Goal: Task Accomplishment & Management: Use online tool/utility

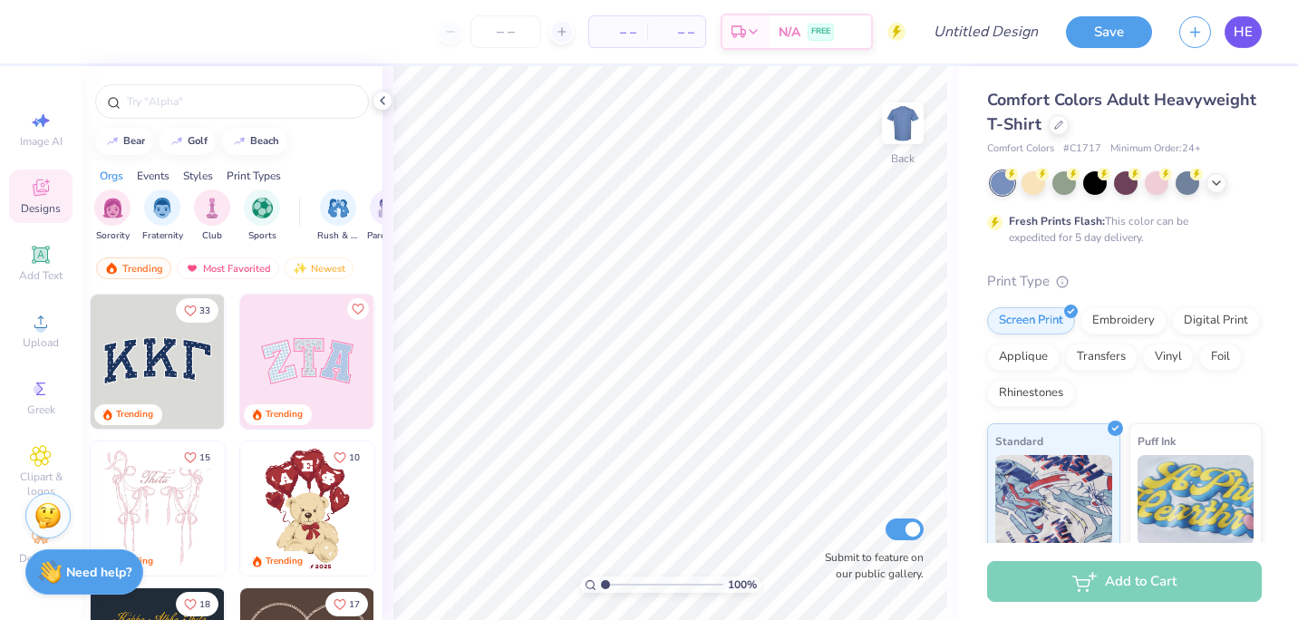
click at [1243, 37] on span "HE" at bounding box center [1242, 32] width 19 height 21
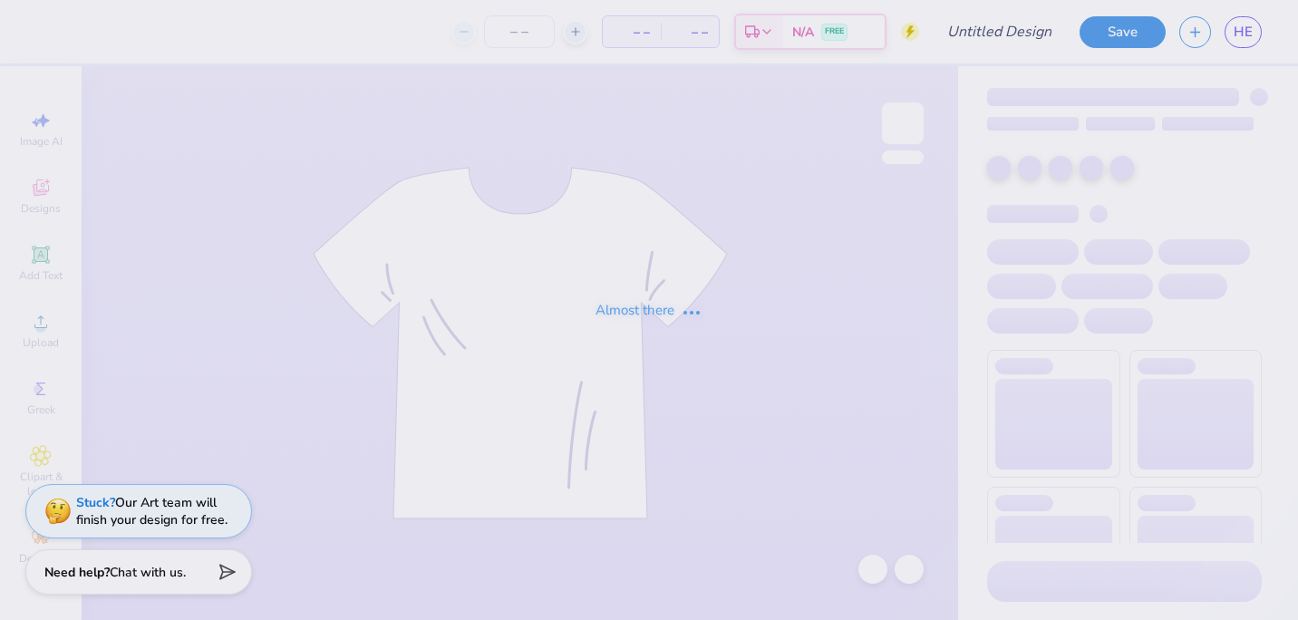
type input "black"
type input "150"
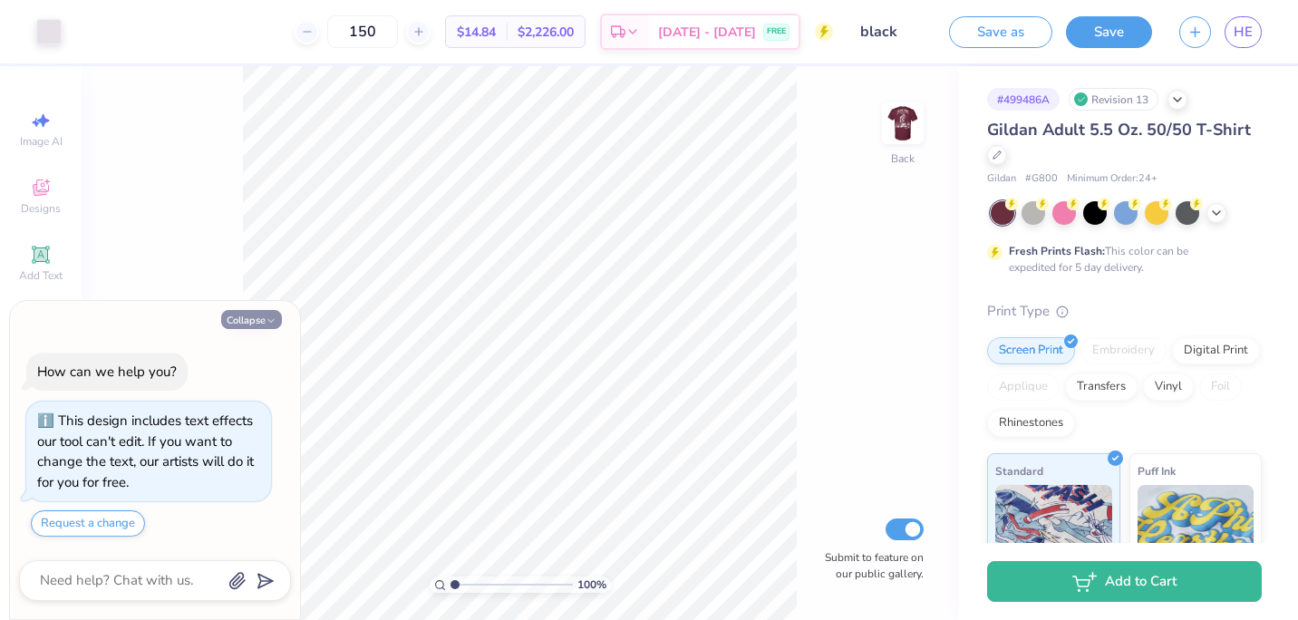
click at [265, 314] on button "Collapse" at bounding box center [251, 319] width 61 height 19
type textarea "x"
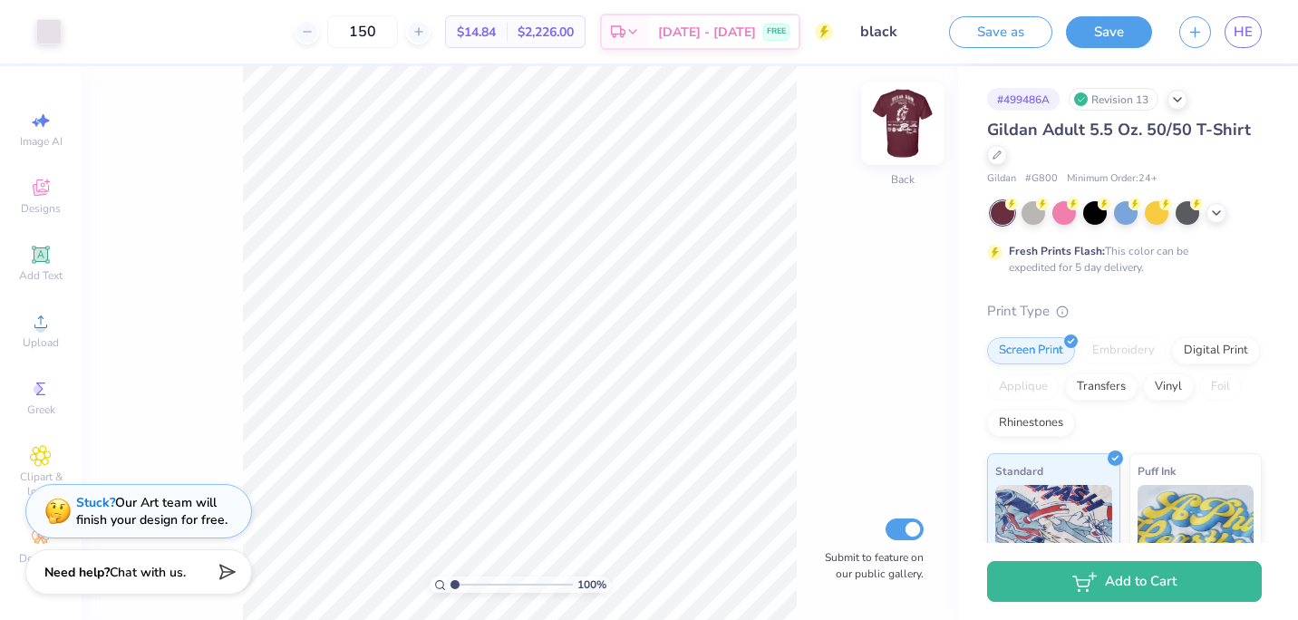
click at [922, 112] on img at bounding box center [902, 123] width 73 height 73
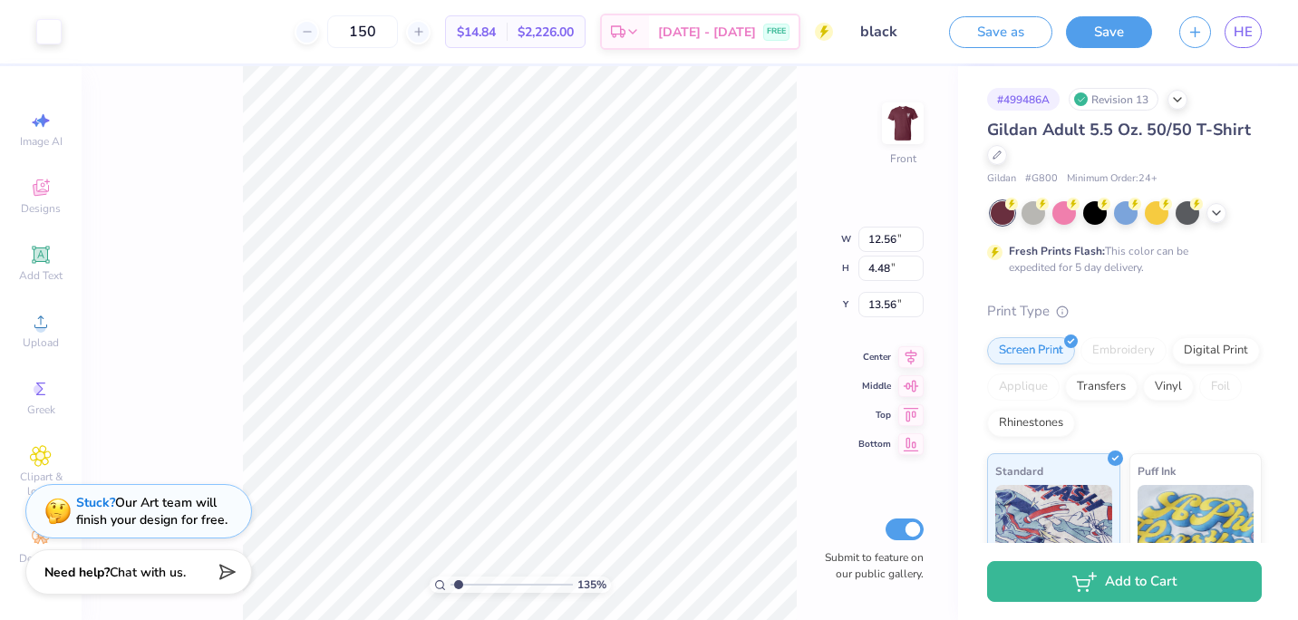
type input "1.35171371037361"
type input "14.22"
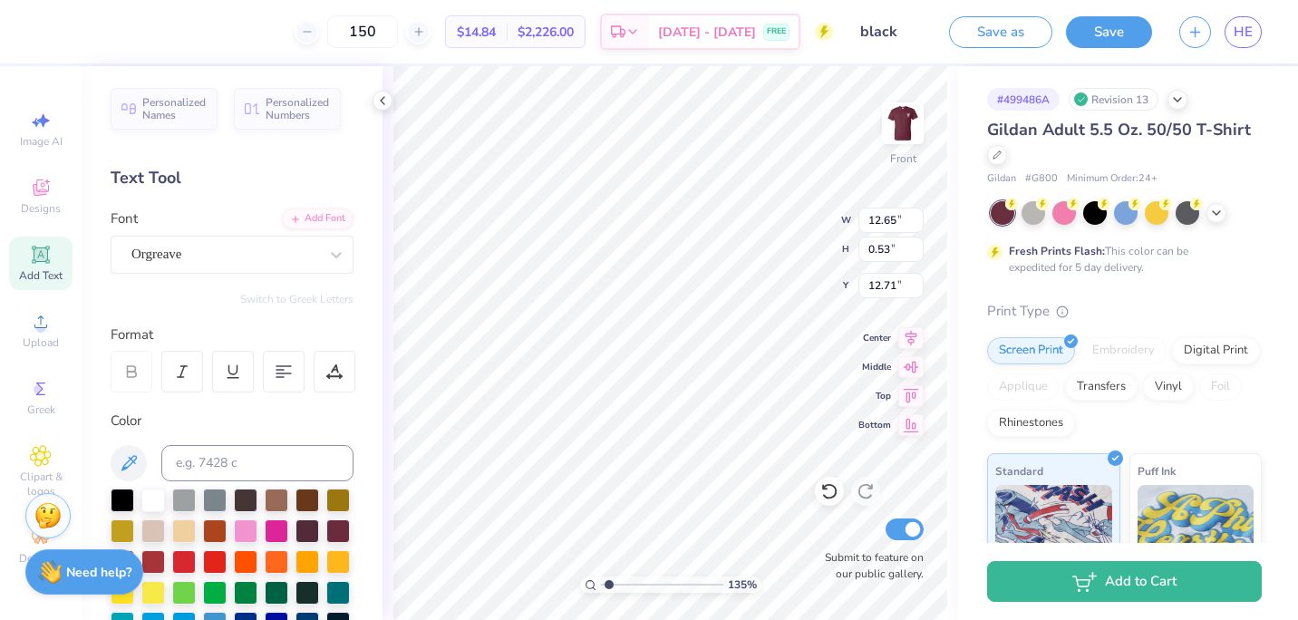
type input "1.35171371037361"
type input "13.22"
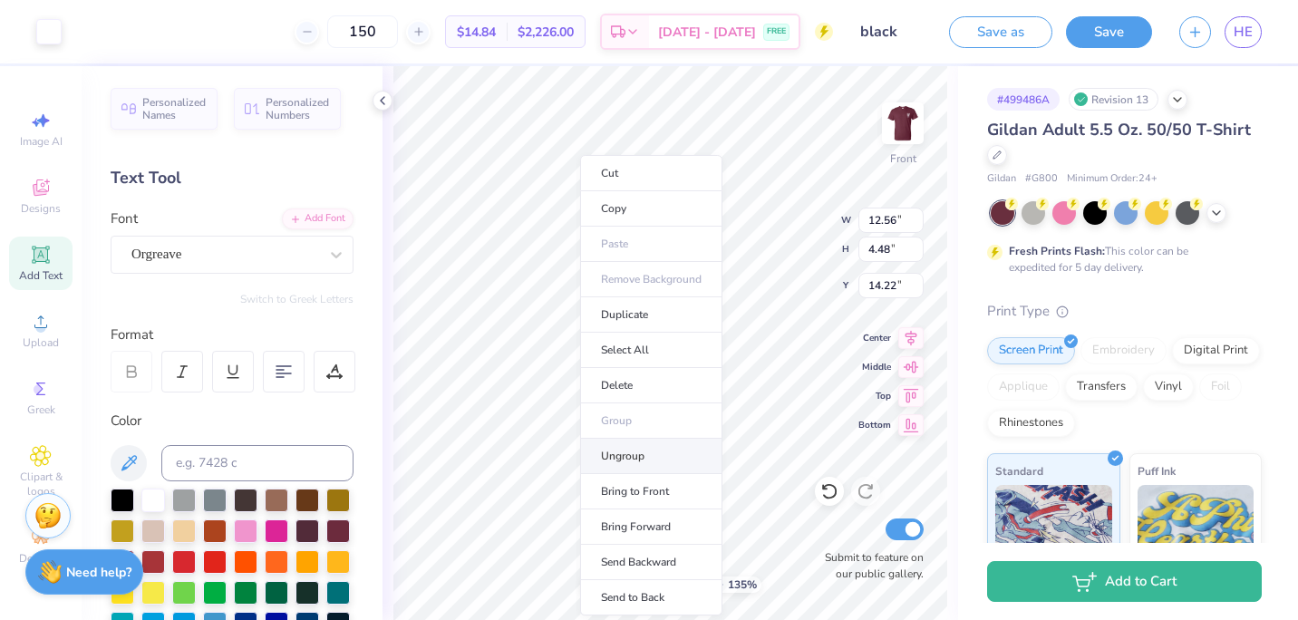
click at [620, 458] on li "Ungroup" at bounding box center [651, 456] width 142 height 35
click at [621, 429] on li "Group" at bounding box center [650, 420] width 142 height 35
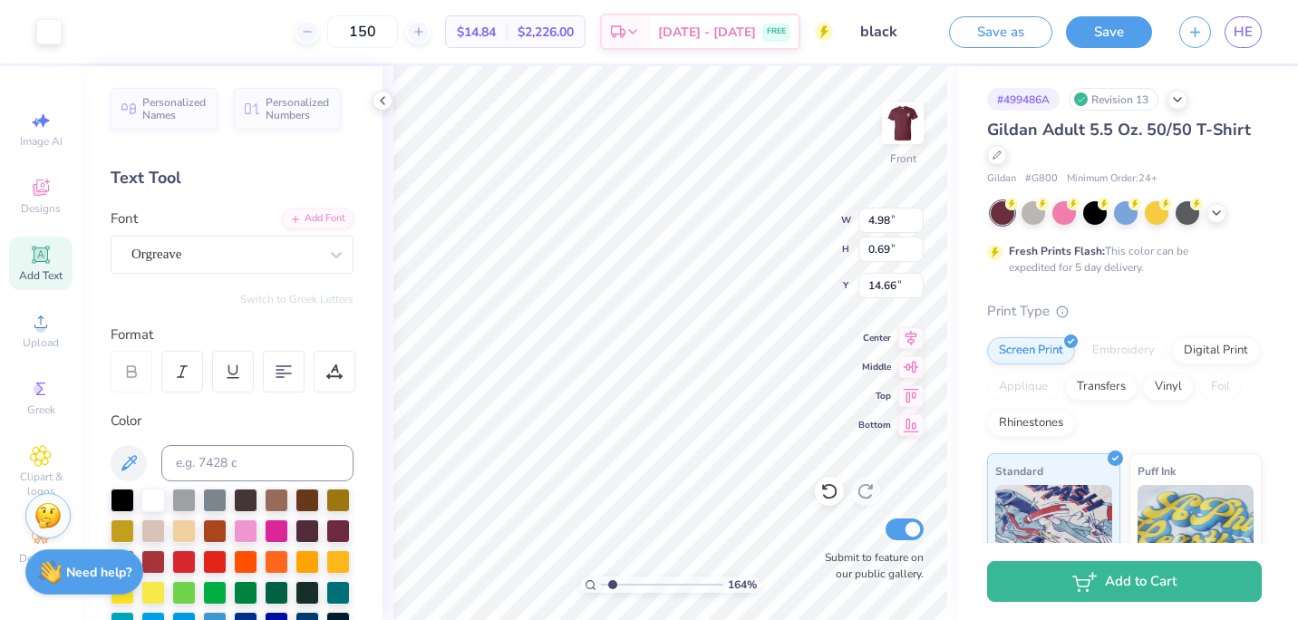
type input "1.6438600083488"
type input "3.38"
type input "1.64"
type input "14.29"
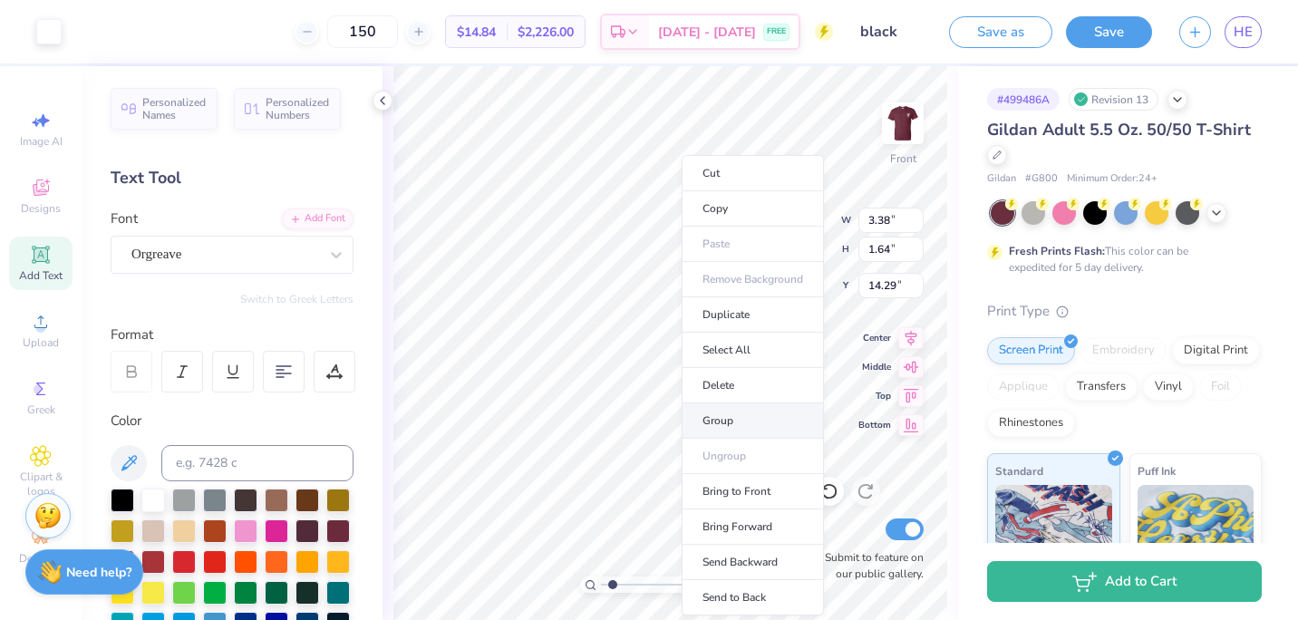
click at [750, 413] on li "Group" at bounding box center [753, 420] width 142 height 35
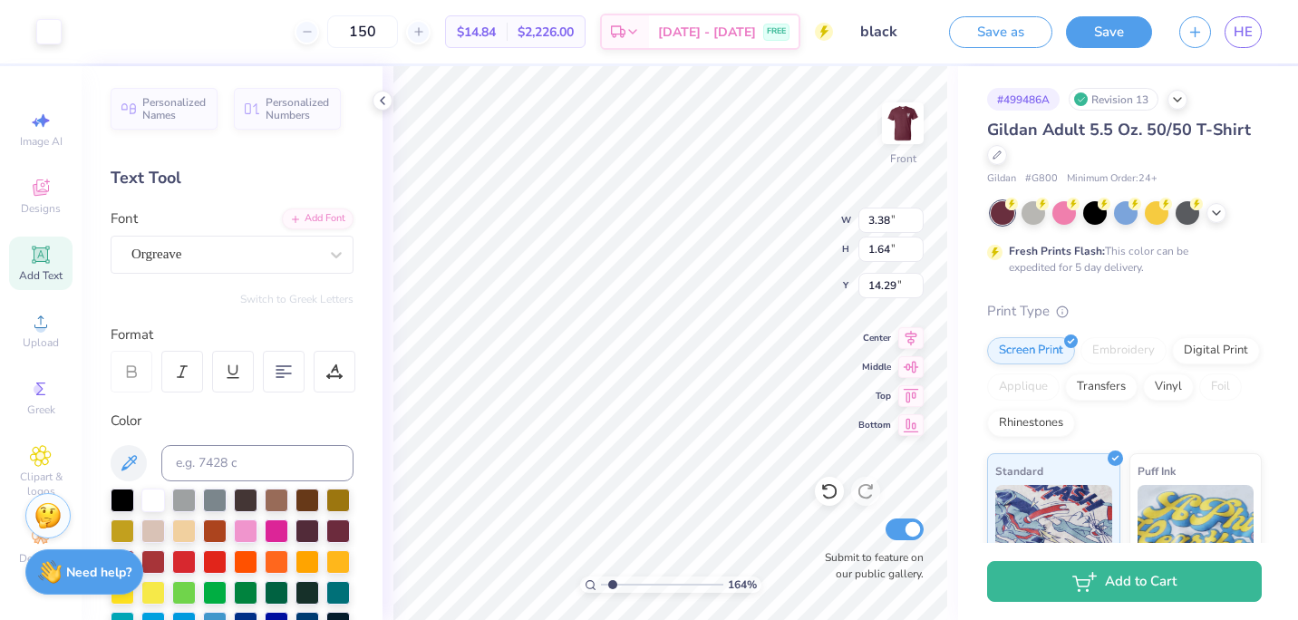
type input "1.6438600083488"
type input "3.35"
type input "1.58"
type input "14.22"
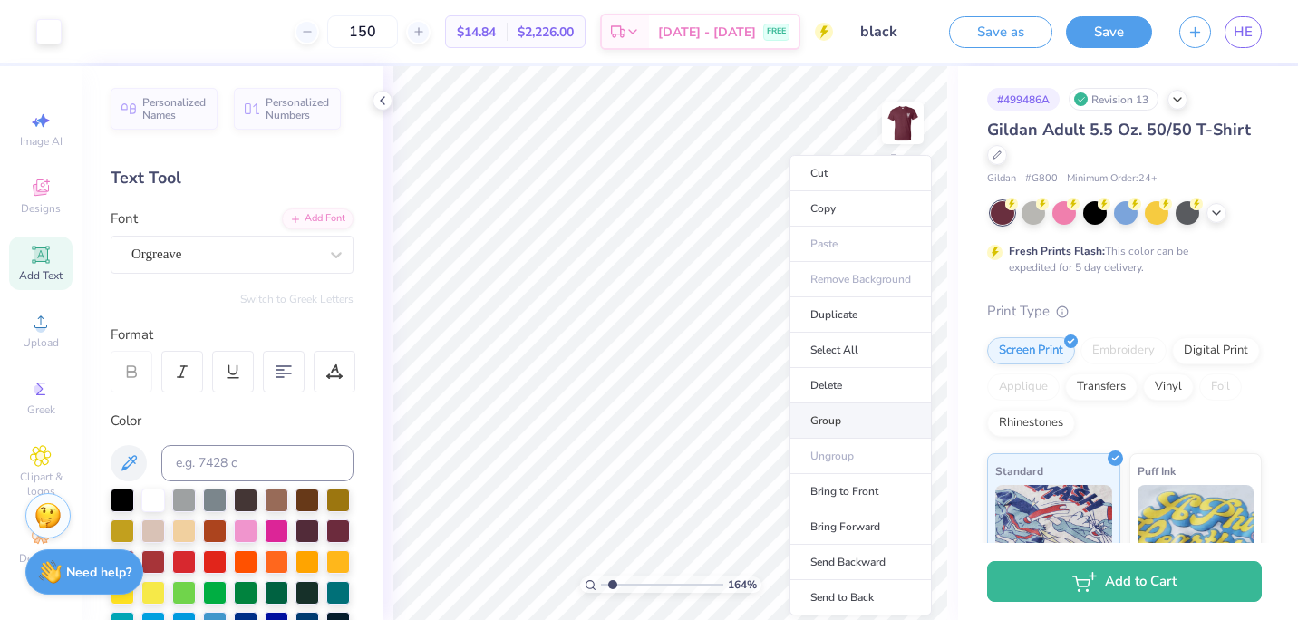
click at [832, 431] on li "Group" at bounding box center [860, 420] width 142 height 35
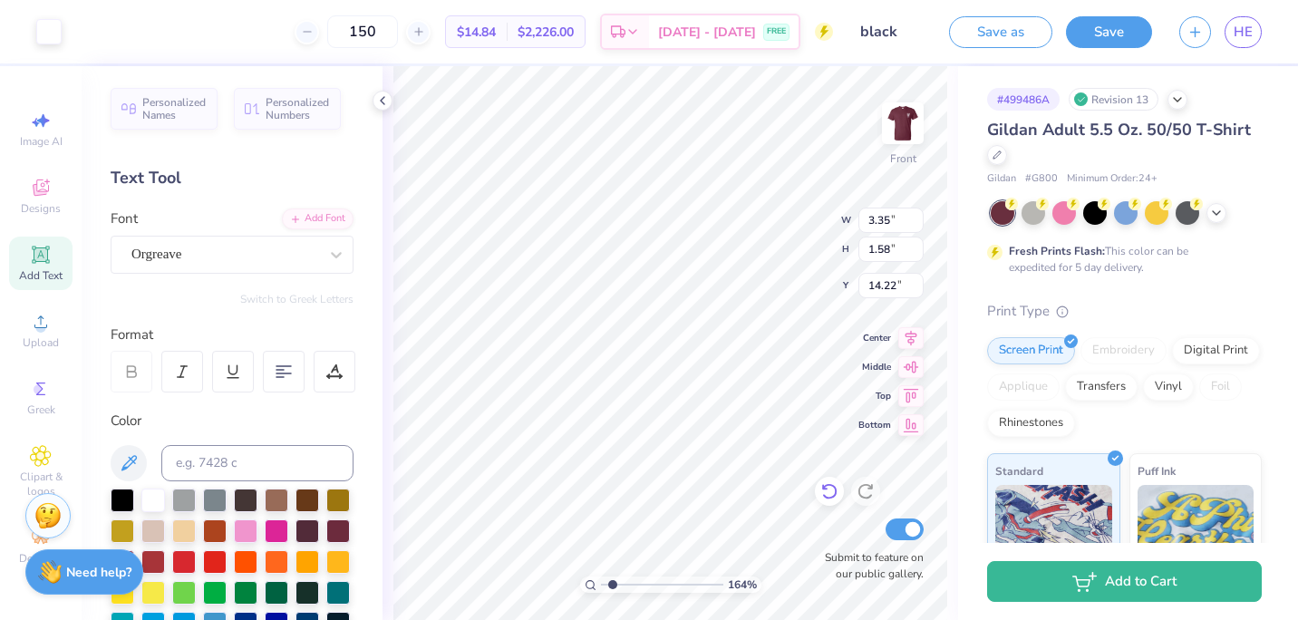
type input "1.6438600083488"
type input "2.60"
type input "2.52"
type input "16.13"
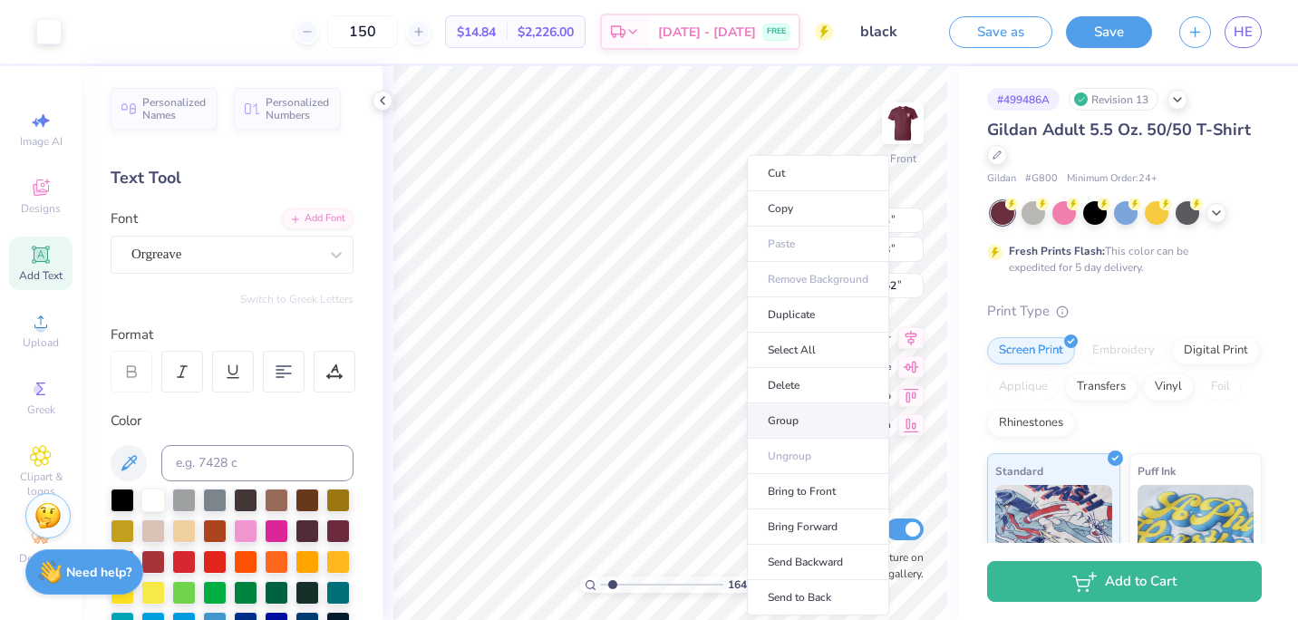
click at [817, 421] on li "Group" at bounding box center [818, 420] width 142 height 35
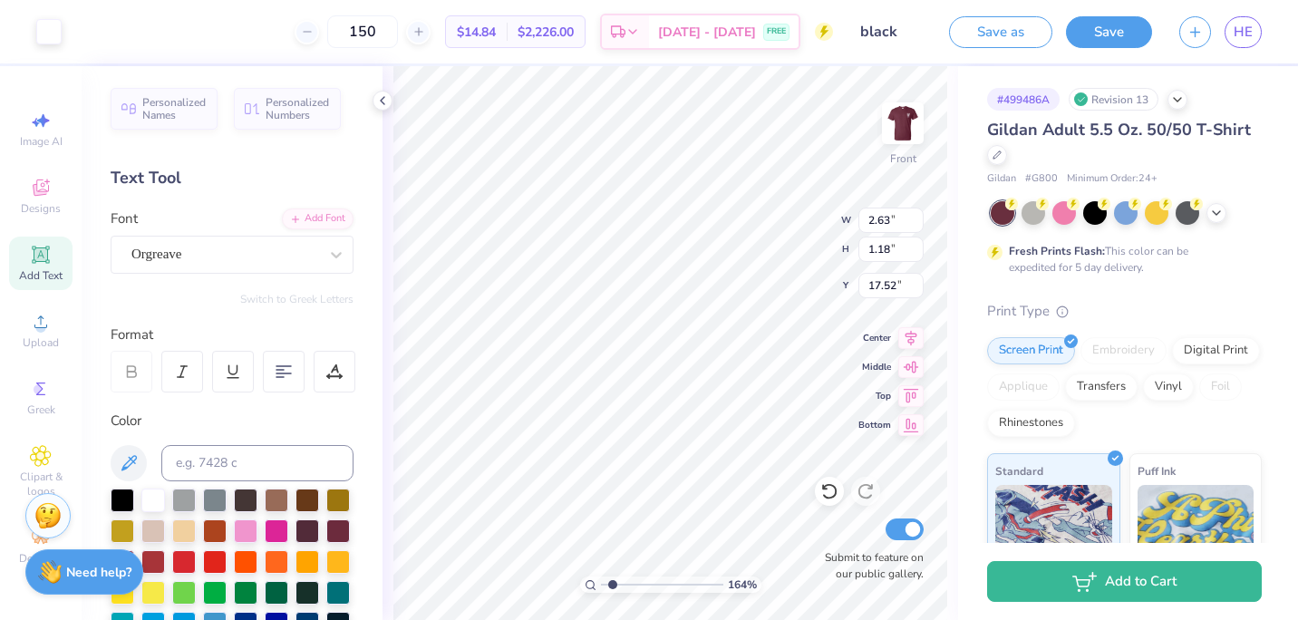
type input "1.6438600083488"
type input "17.83"
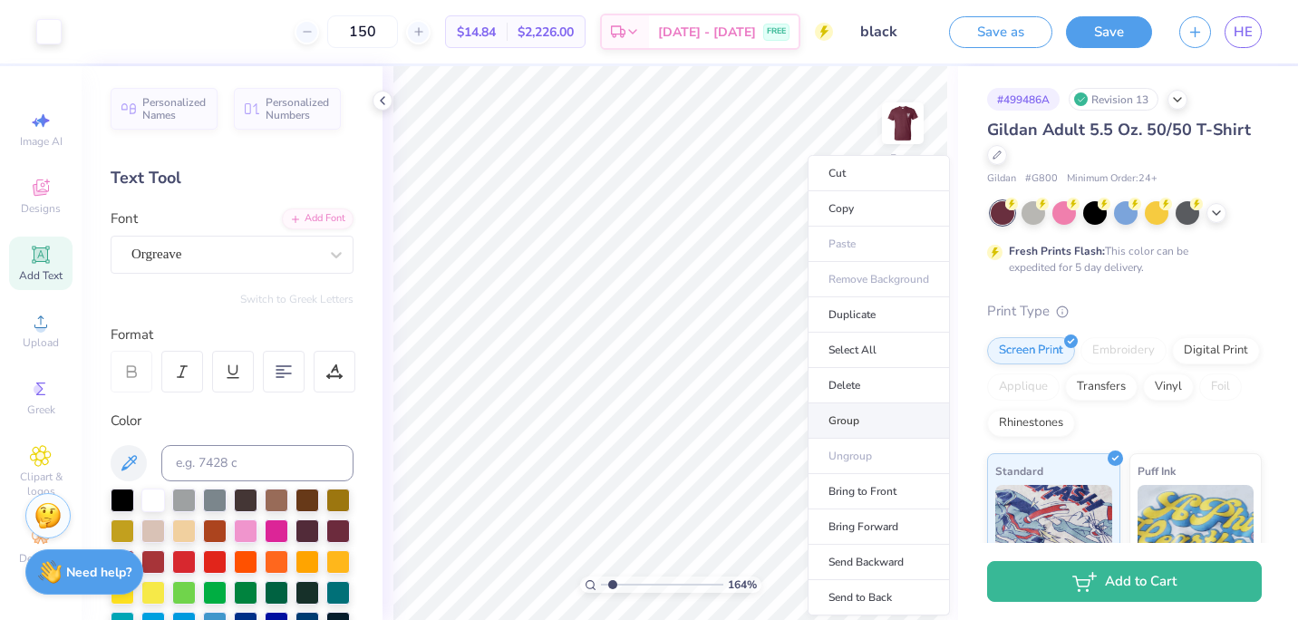
click at [852, 424] on li "Group" at bounding box center [878, 420] width 142 height 35
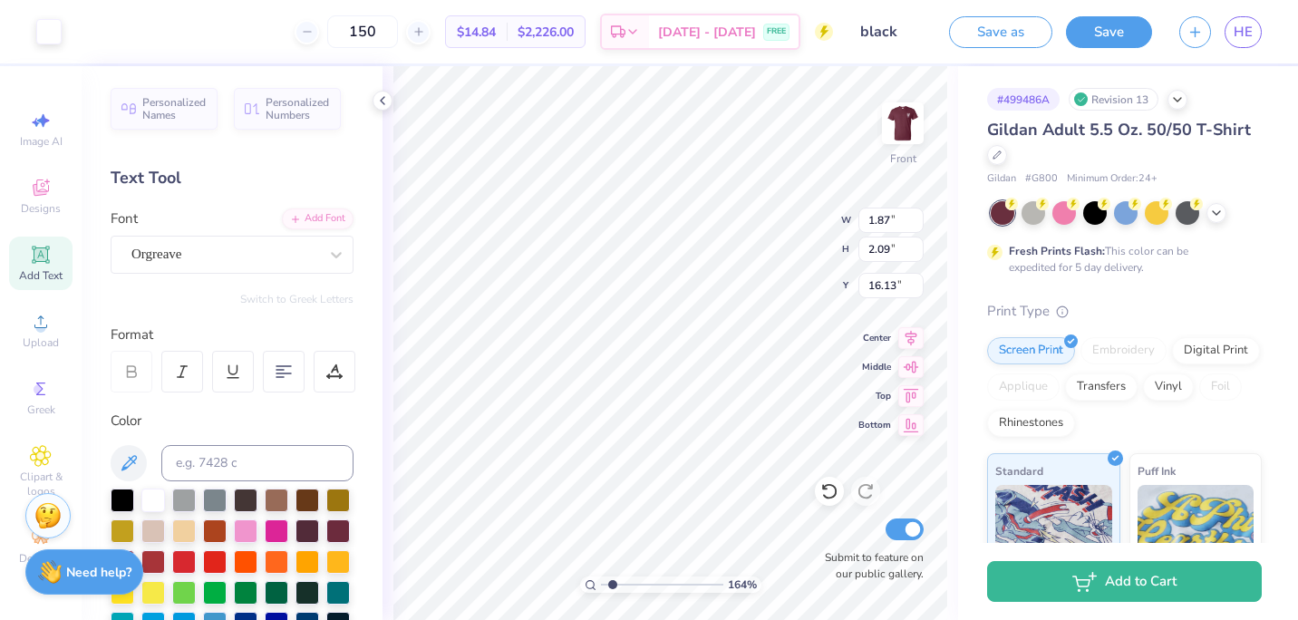
type input "1.6438600083488"
type input "3.00"
type input "1.59"
type input "15.83"
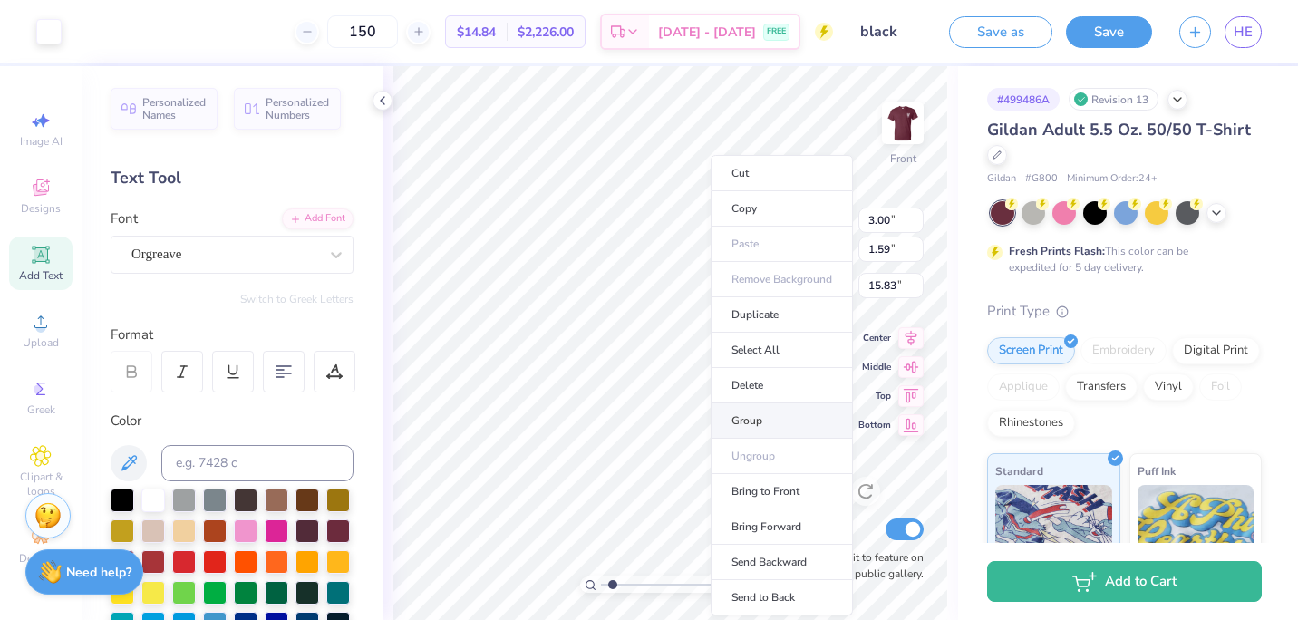
click at [749, 430] on li "Group" at bounding box center [782, 420] width 142 height 35
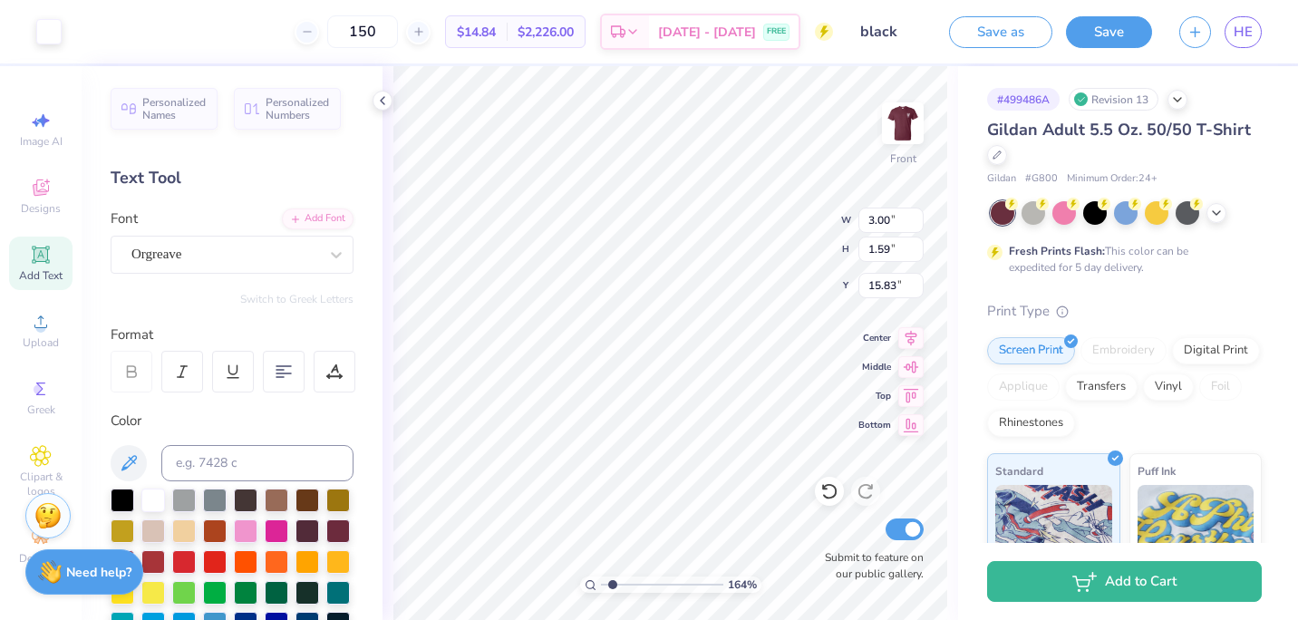
type input "1.6438600083488"
type input "5.01"
type input "3.30"
type input "14.29"
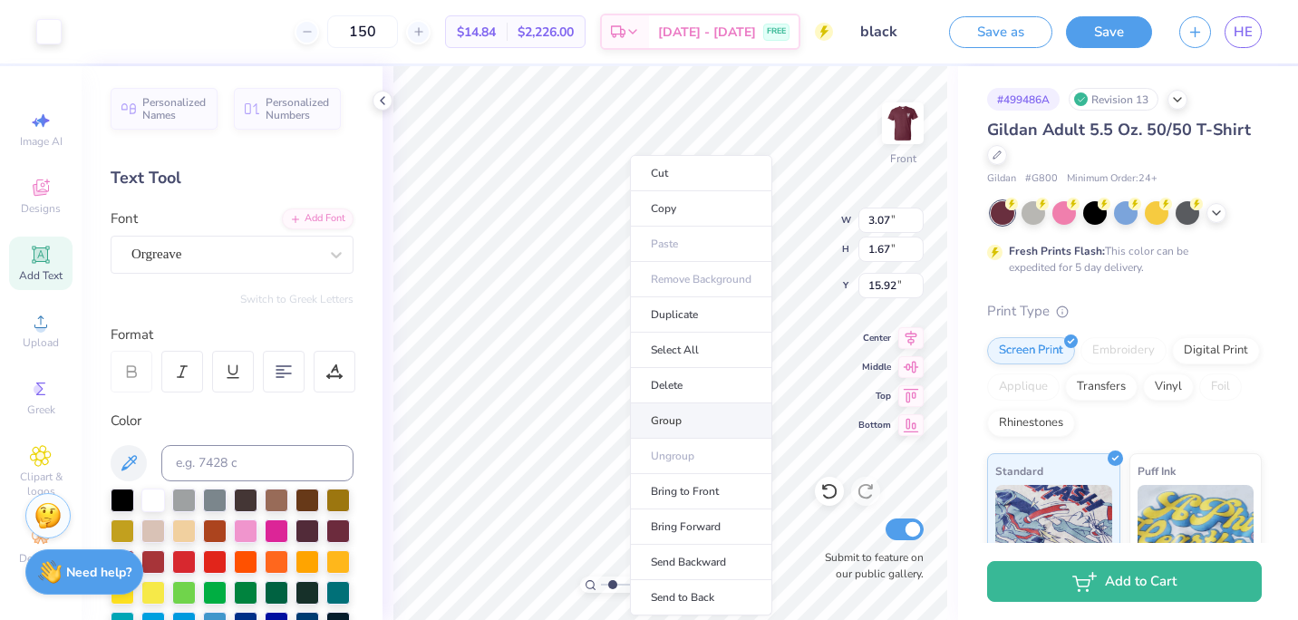
click at [682, 420] on li "Group" at bounding box center [701, 420] width 142 height 35
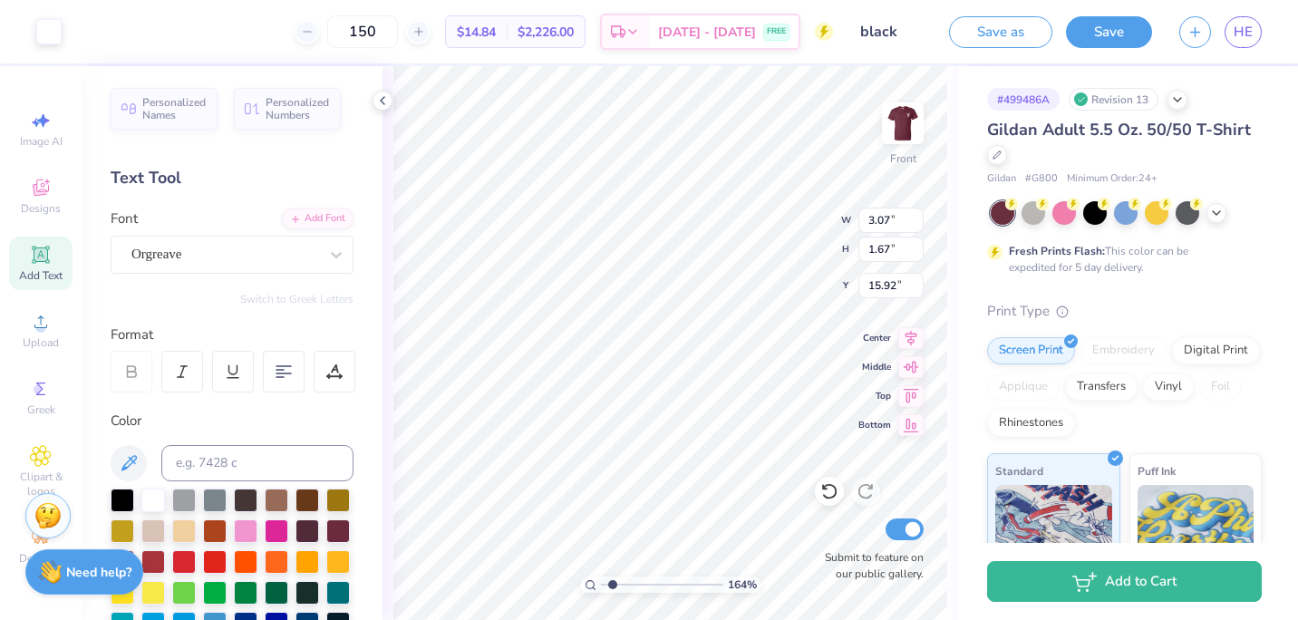
type input "1.6438600083488"
type input "3.00"
type input "1.59"
type input "15.83"
type input "1.6438600083488"
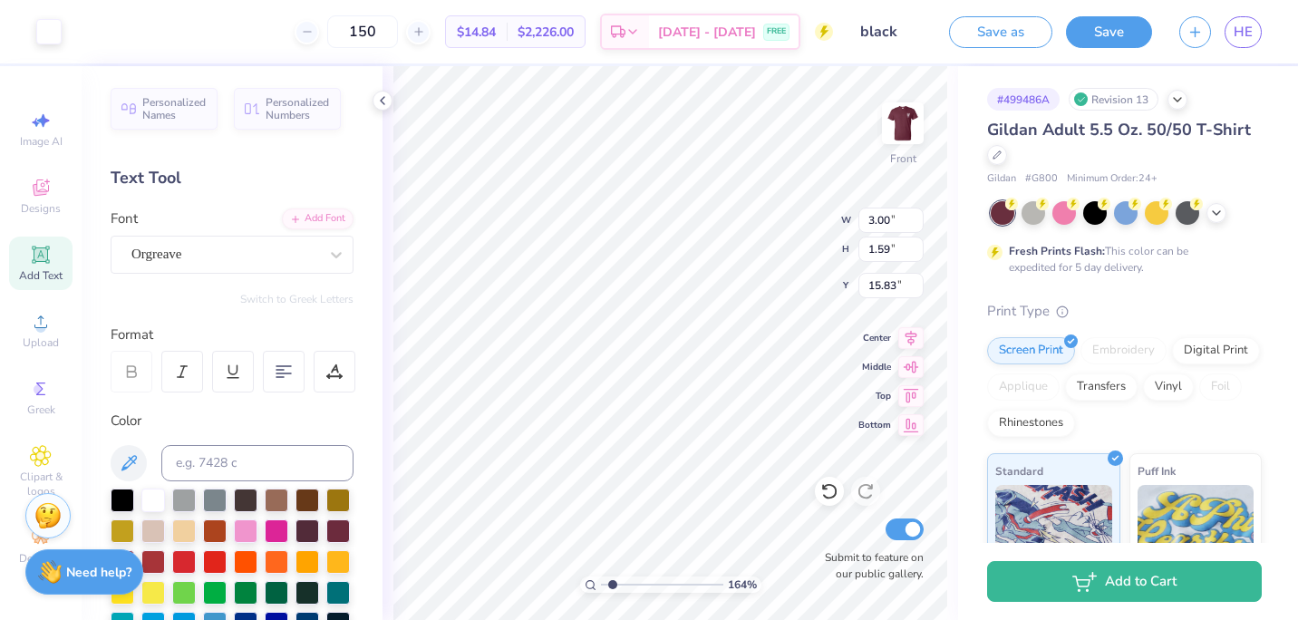
type input "1.52"
type input "1.99"
type input "15.93"
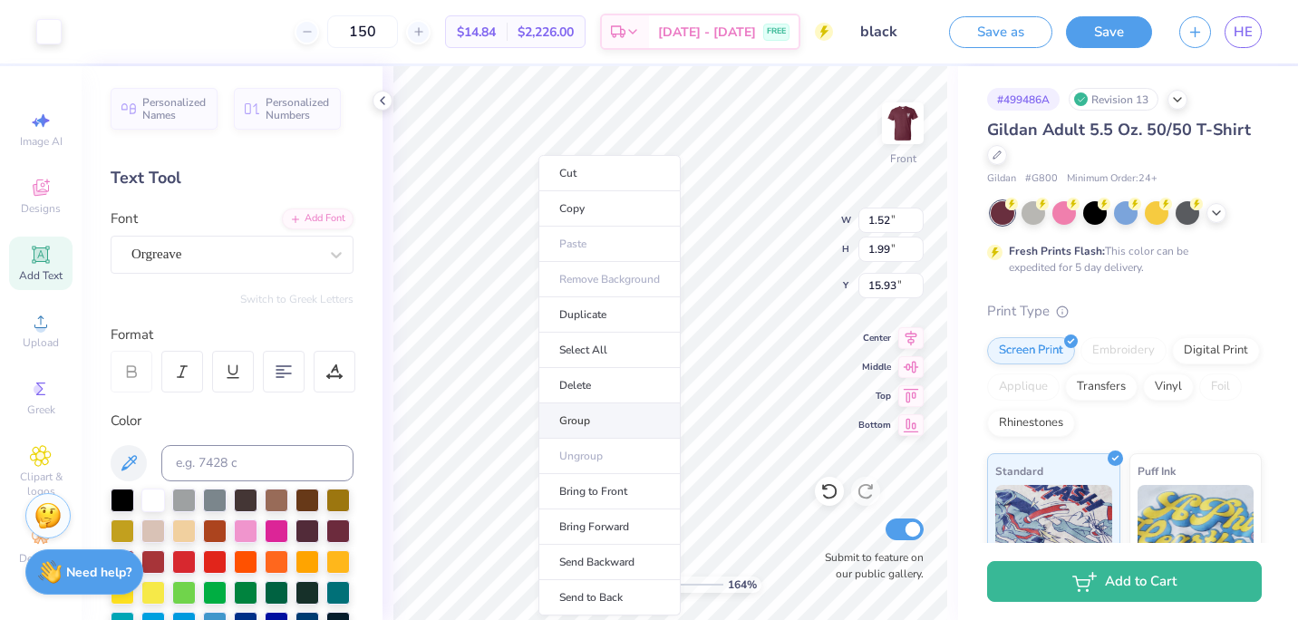
click at [589, 423] on li "Group" at bounding box center [609, 420] width 142 height 35
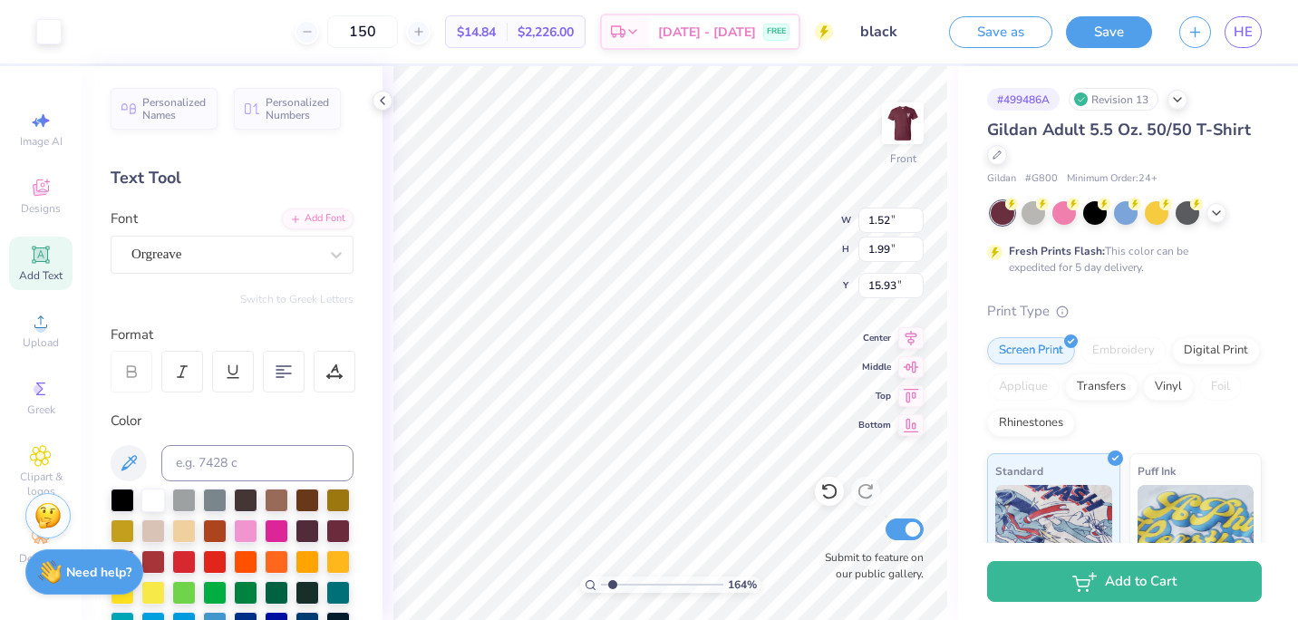
type input "1.6438600083488"
type input "1.45"
type input "1.91"
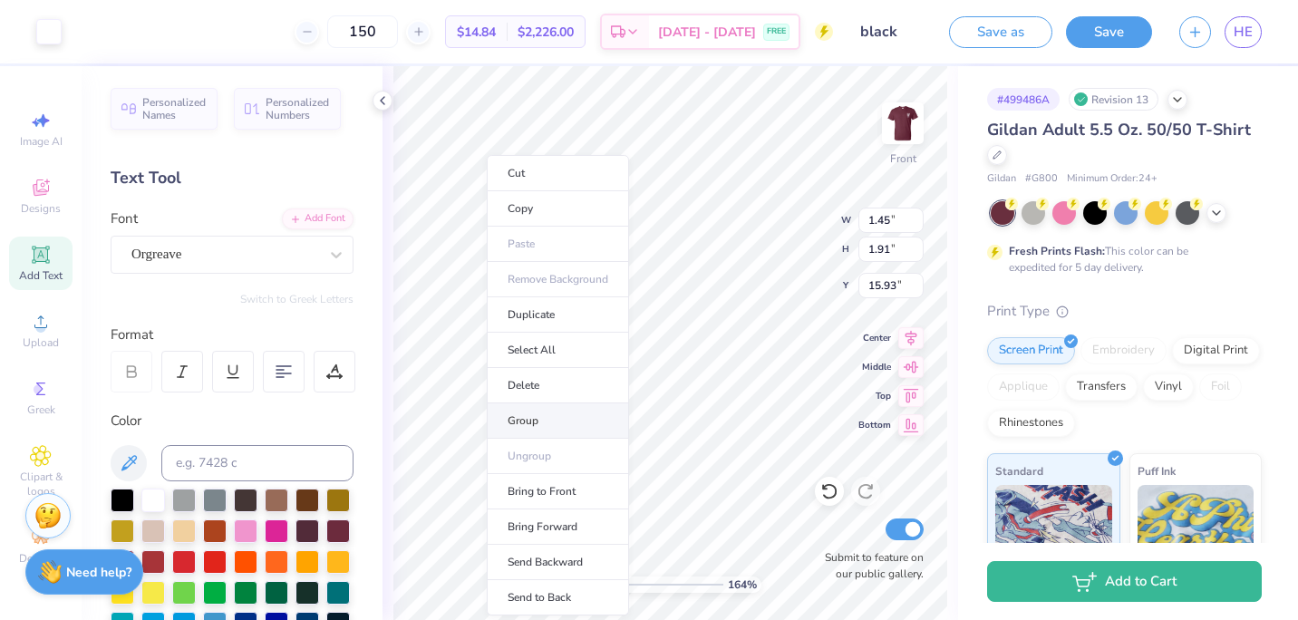
click at [537, 423] on li "Group" at bounding box center [558, 420] width 142 height 35
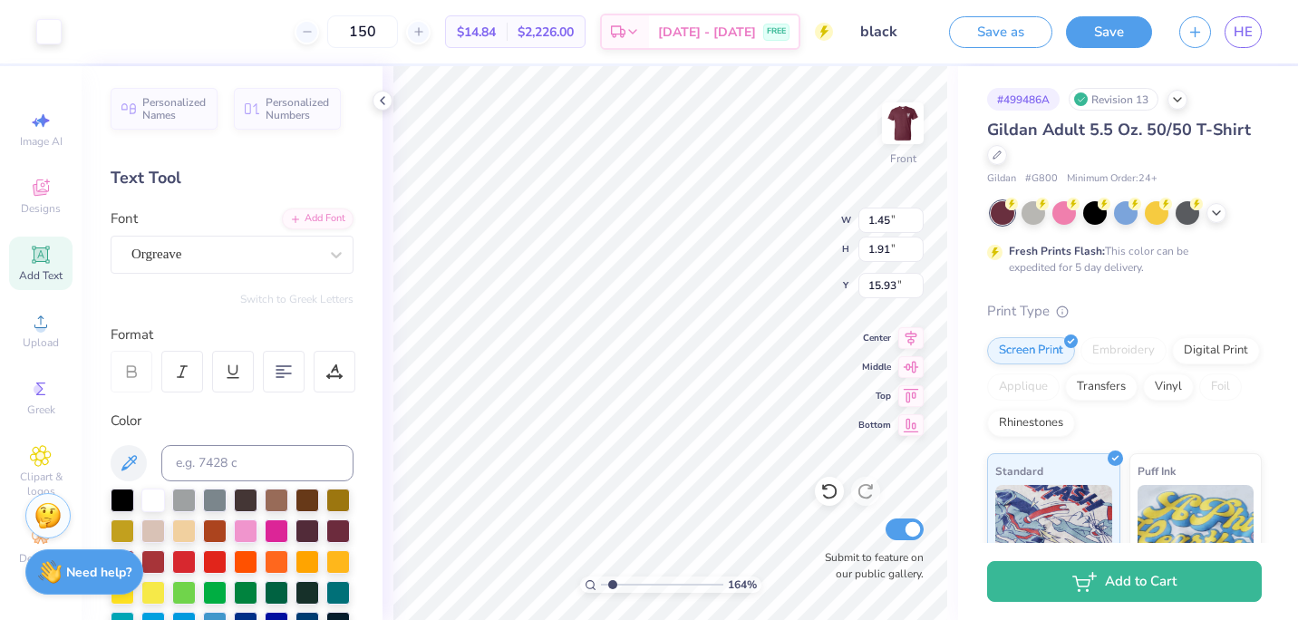
type input "1.6438600083488"
type input "18.43"
click at [385, 97] on icon at bounding box center [382, 100] width 15 height 15
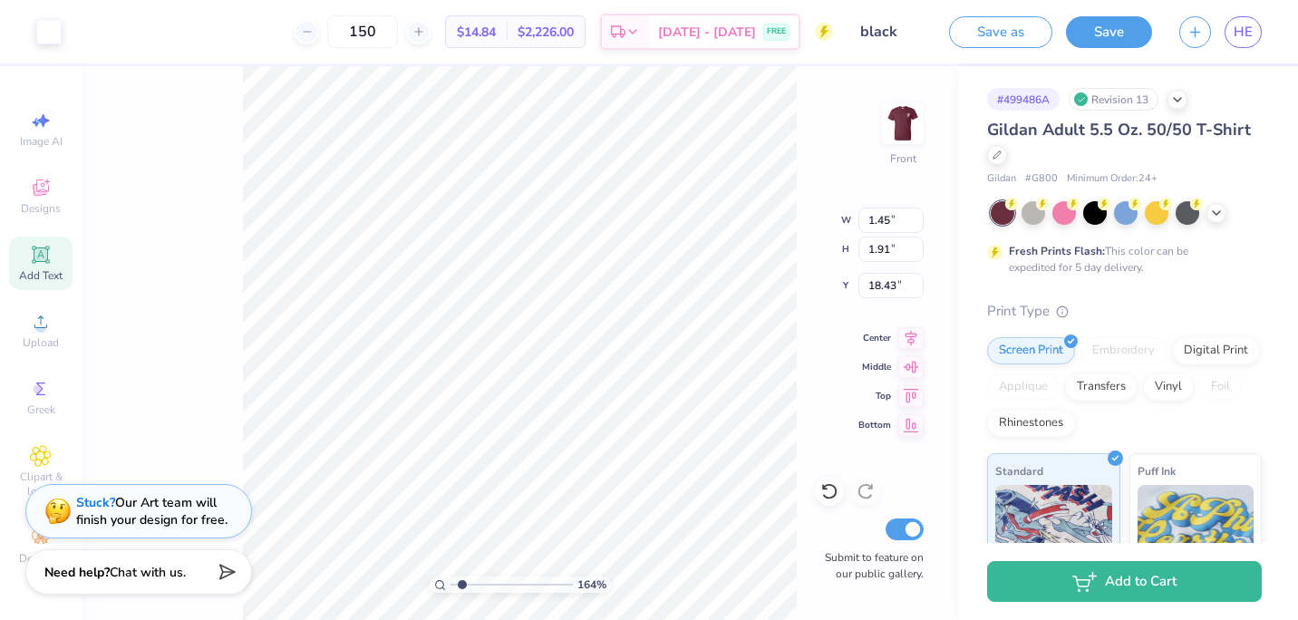
type input "1.6438600083488"
type input "1.52"
type input "1.99"
type input "15.93"
type input "1.6438600083488"
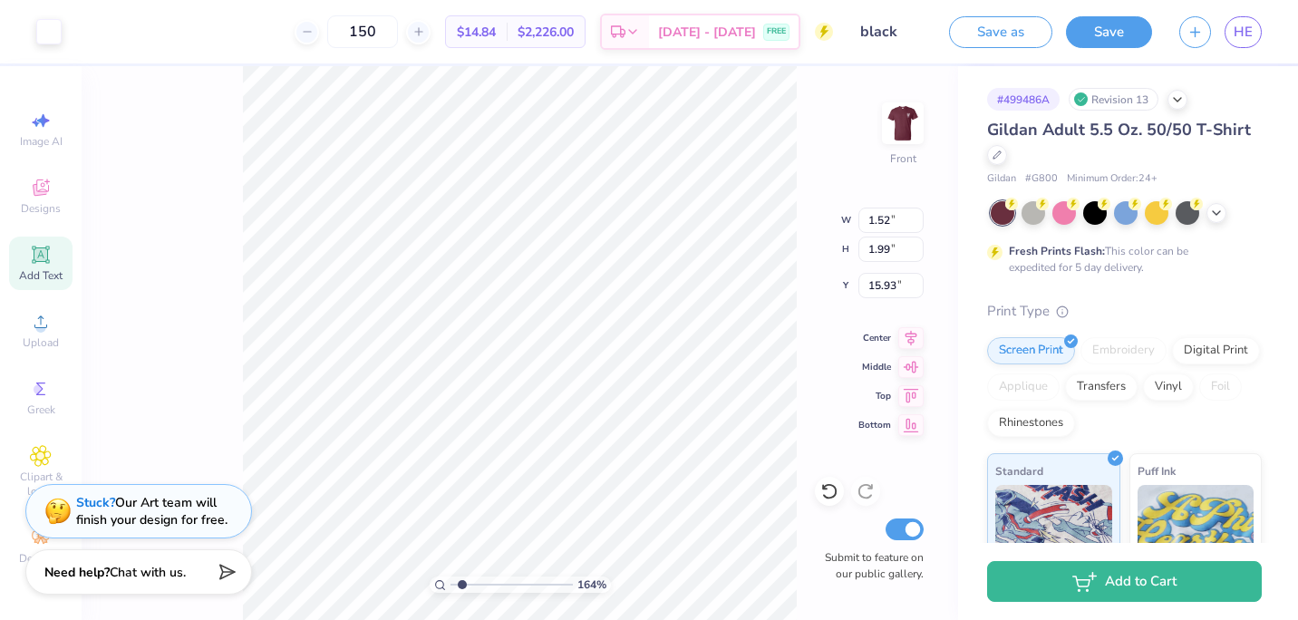
type input "1.87"
type input "2.09"
type input "16.13"
type input "1.6438600083488"
type input "16.12"
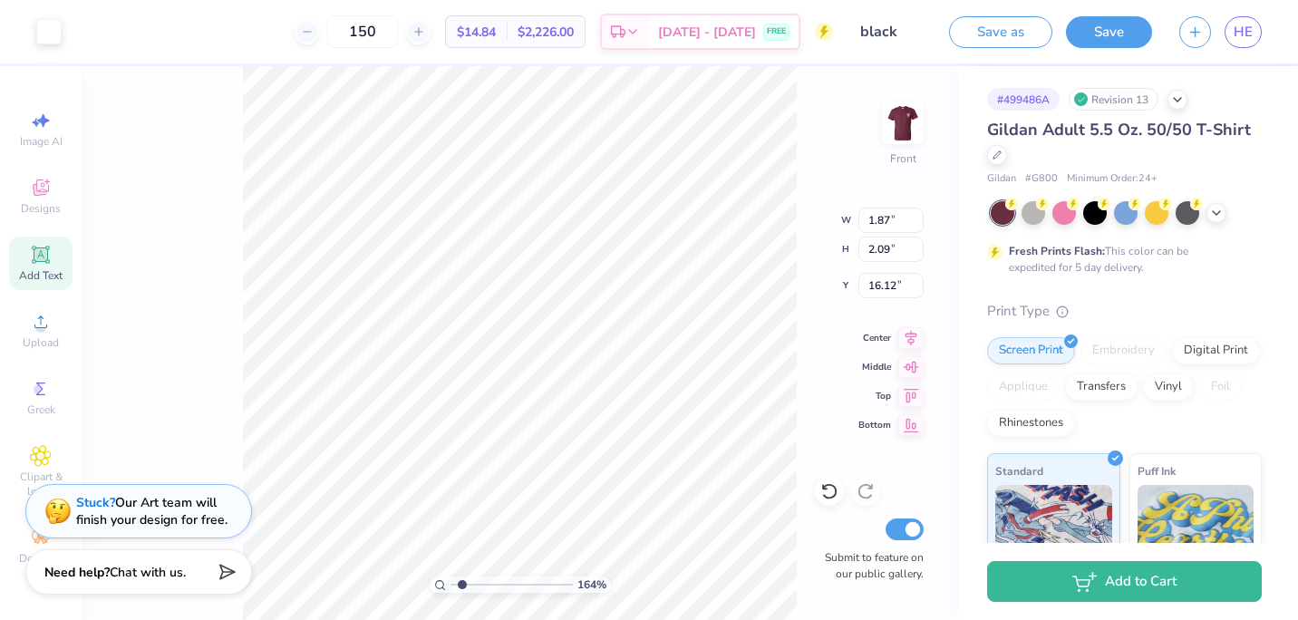
type input "1.6438600083488"
type input "3.00"
type input "1.59"
type input "1.6438600083488"
type input "1.45"
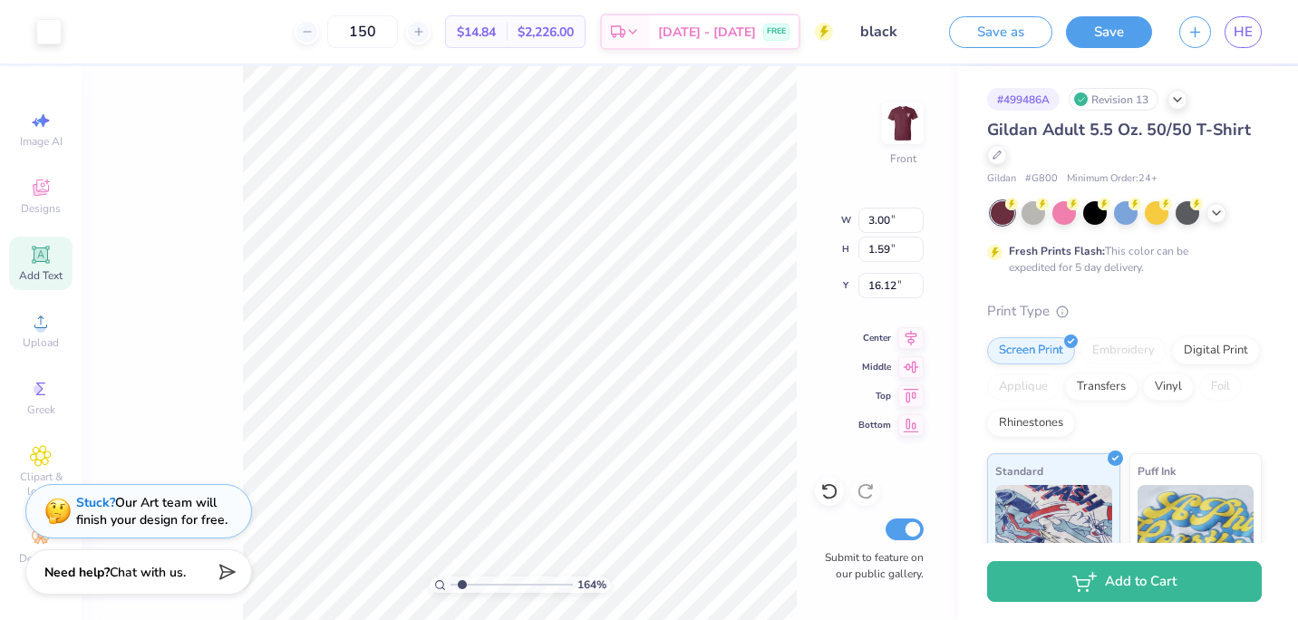
type input "1.91"
type input "18.43"
type input "1.6438600083488"
type input "18.21"
click at [832, 492] on icon at bounding box center [829, 491] width 18 height 18
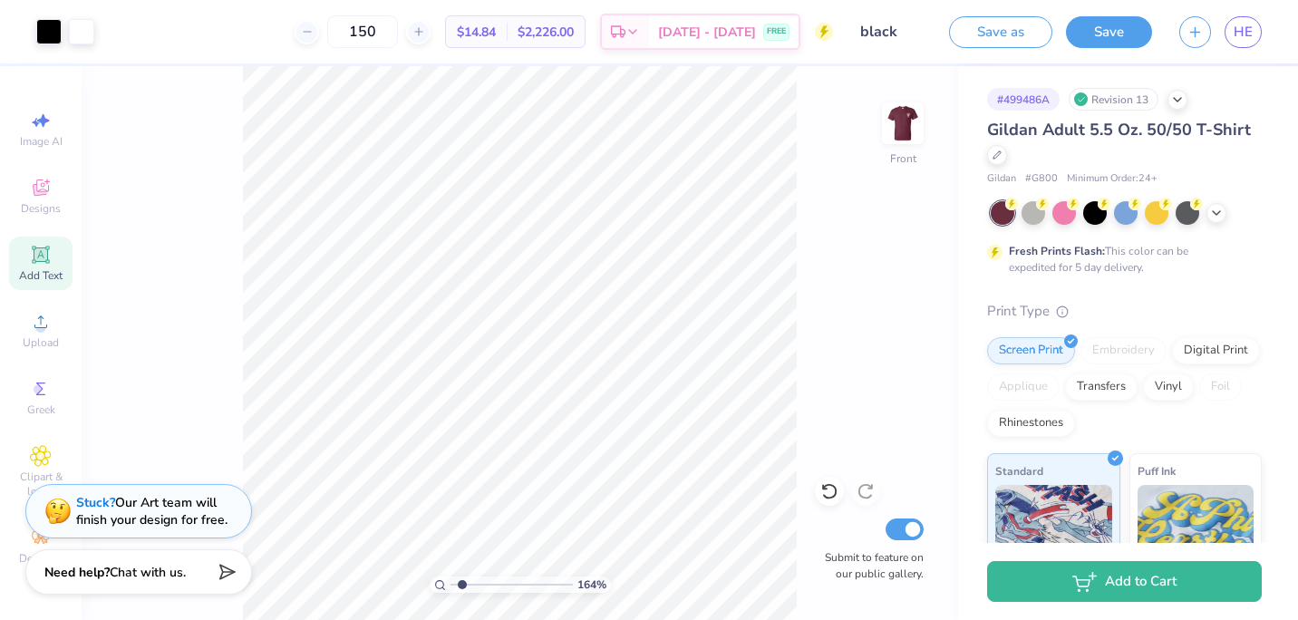
click at [832, 492] on icon at bounding box center [829, 491] width 18 height 18
click at [833, 496] on icon at bounding box center [829, 491] width 18 height 18
click at [833, 488] on icon at bounding box center [829, 491] width 18 height 18
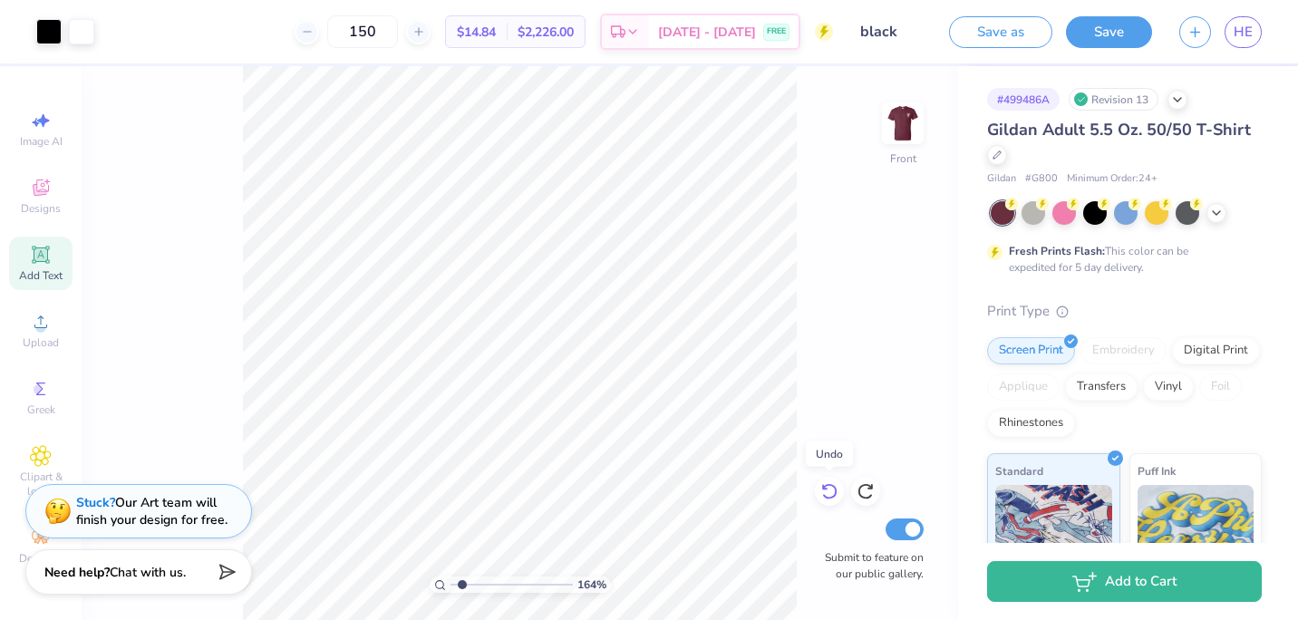
click at [829, 490] on icon at bounding box center [829, 491] width 18 height 18
click at [829, 489] on icon at bounding box center [829, 491] width 18 height 18
click at [829, 490] on icon at bounding box center [829, 491] width 18 height 18
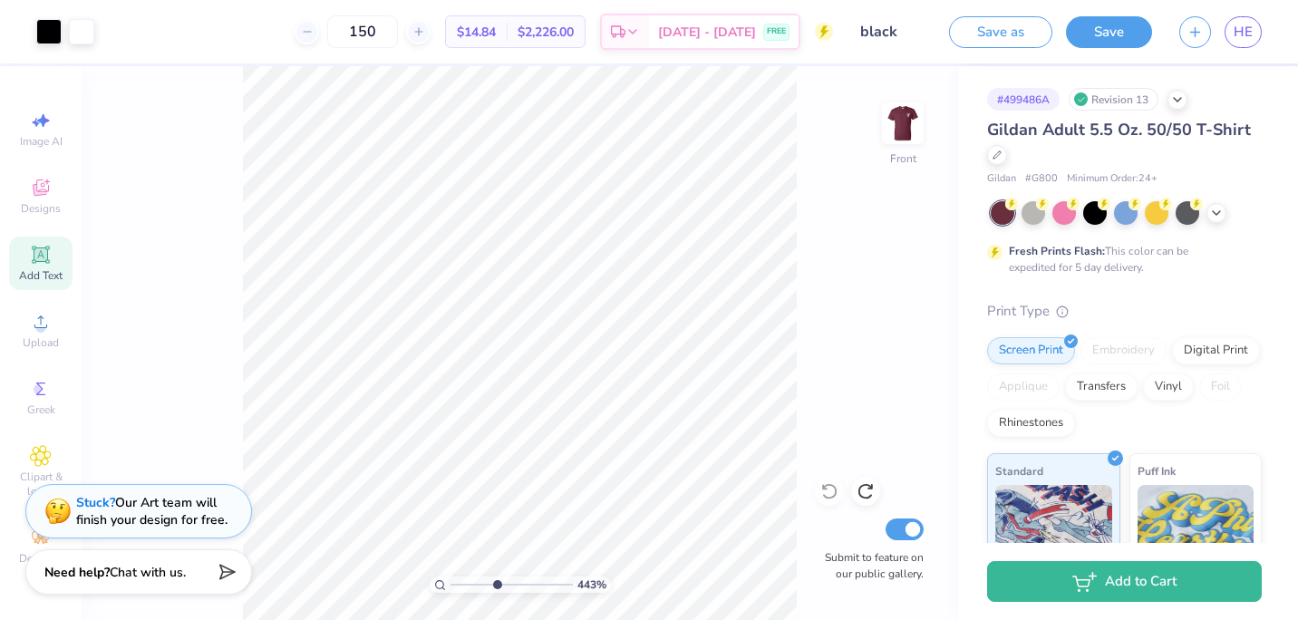
drag, startPoint x: 456, startPoint y: 580, endPoint x: 489, endPoint y: 569, distance: 35.3
type input "3.91"
click at [489, 576] on input "range" at bounding box center [511, 584] width 122 height 16
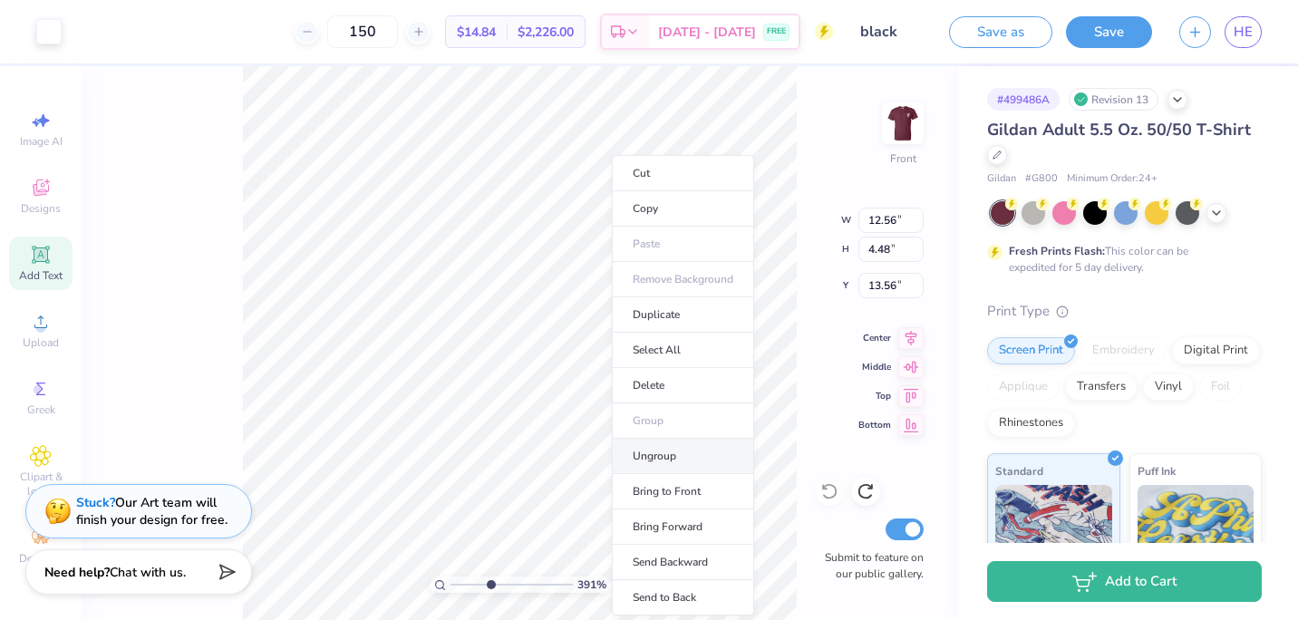
click at [649, 445] on li "Ungroup" at bounding box center [683, 456] width 142 height 35
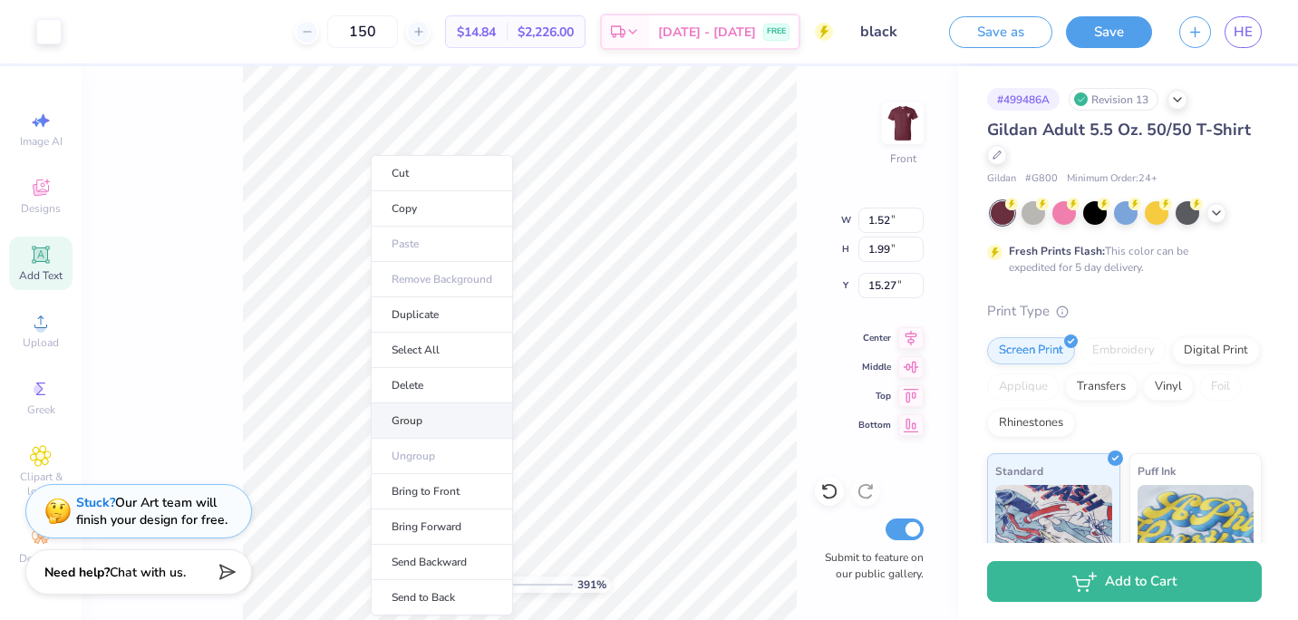
click at [414, 426] on li "Group" at bounding box center [442, 420] width 142 height 35
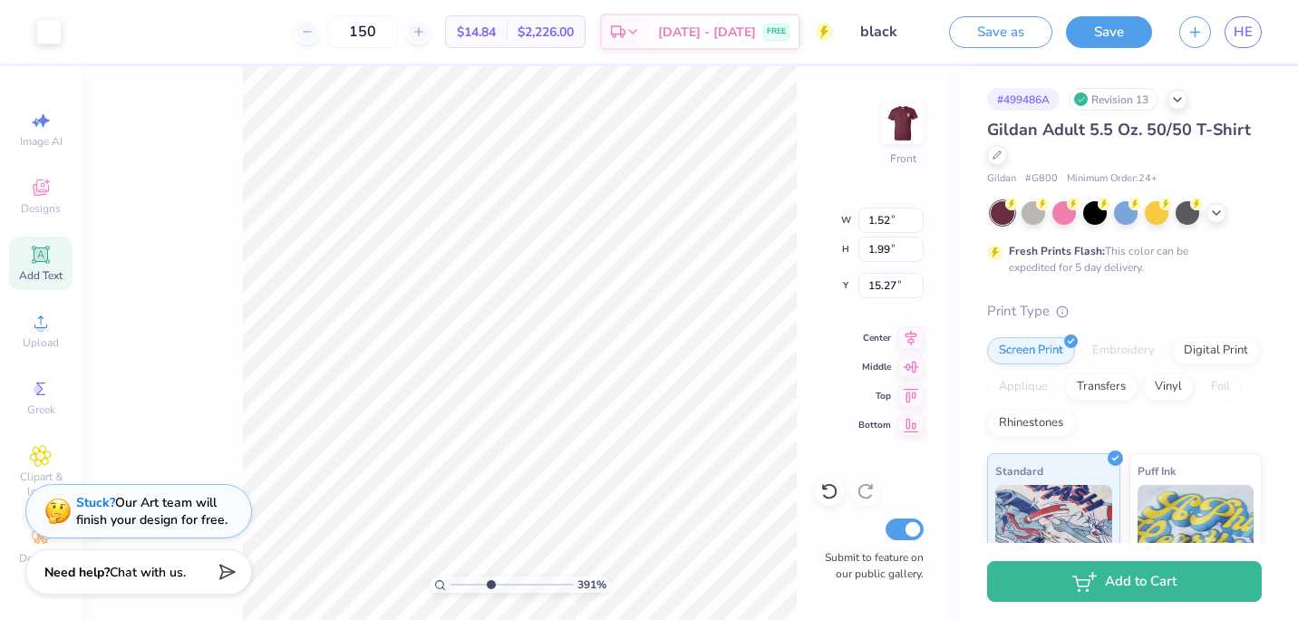
type input "1.45"
type input "1.91"
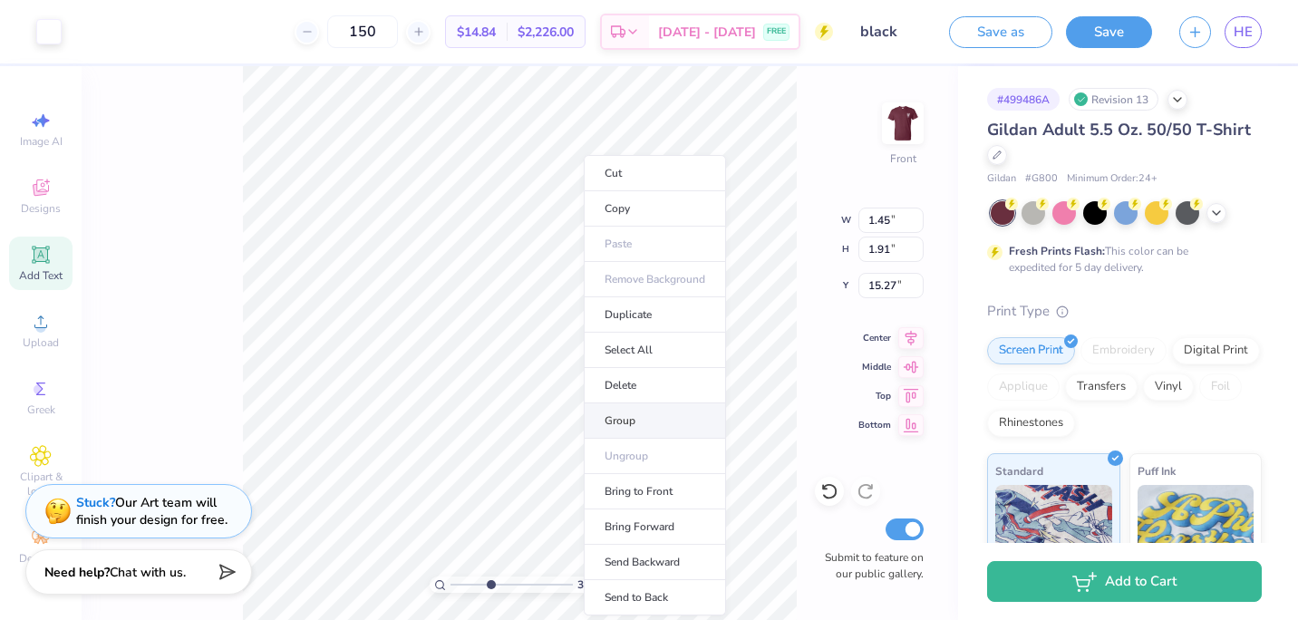
click at [633, 425] on li "Group" at bounding box center [655, 420] width 142 height 35
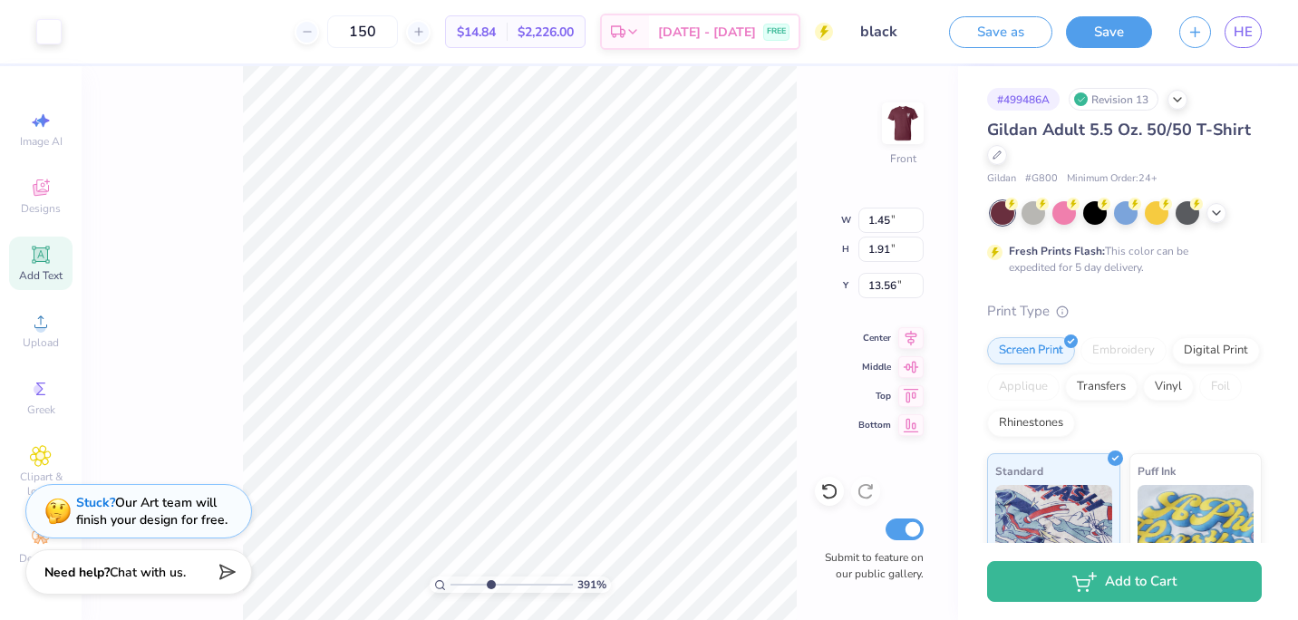
type input "3.35"
type input "1.58"
type input "13.56"
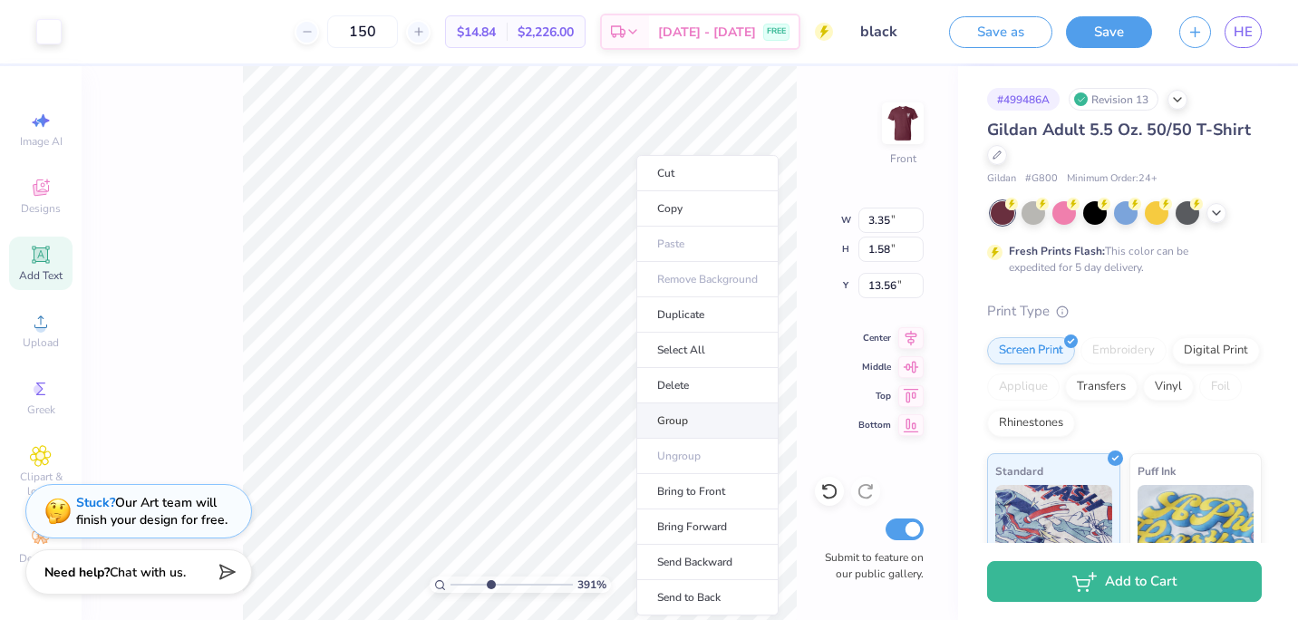
click at [671, 407] on li "Group" at bounding box center [707, 420] width 142 height 35
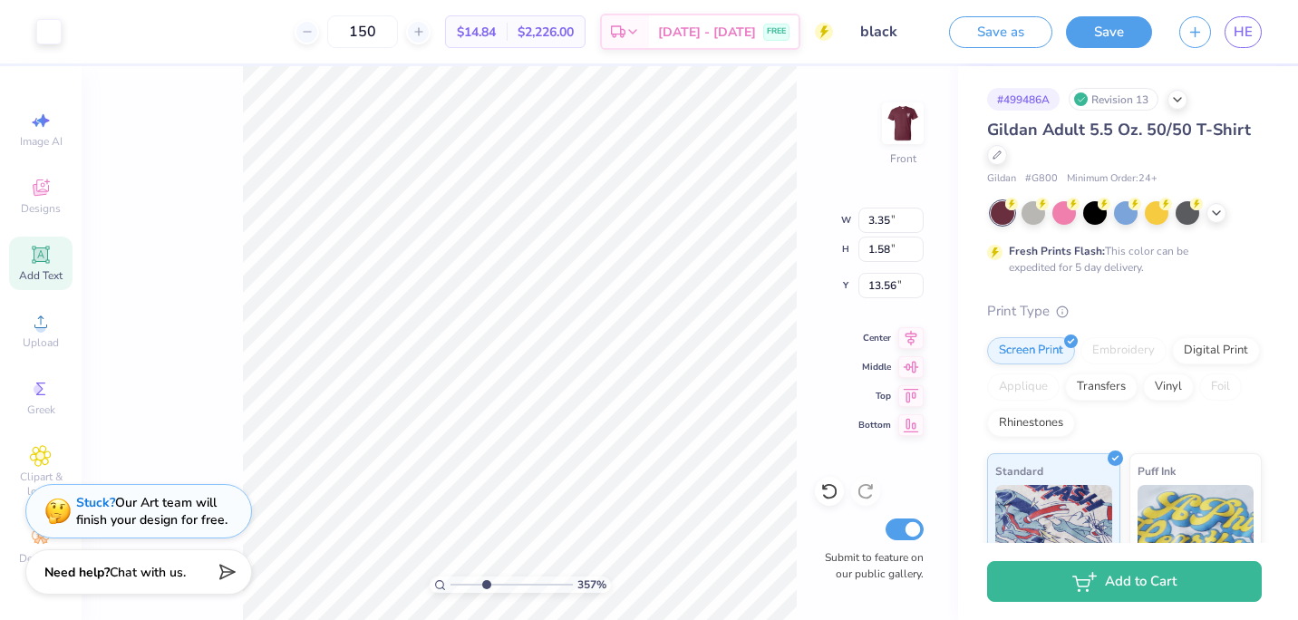
type input "3.57083759564231"
type input "0.06"
type input "0.08"
type input "17.28"
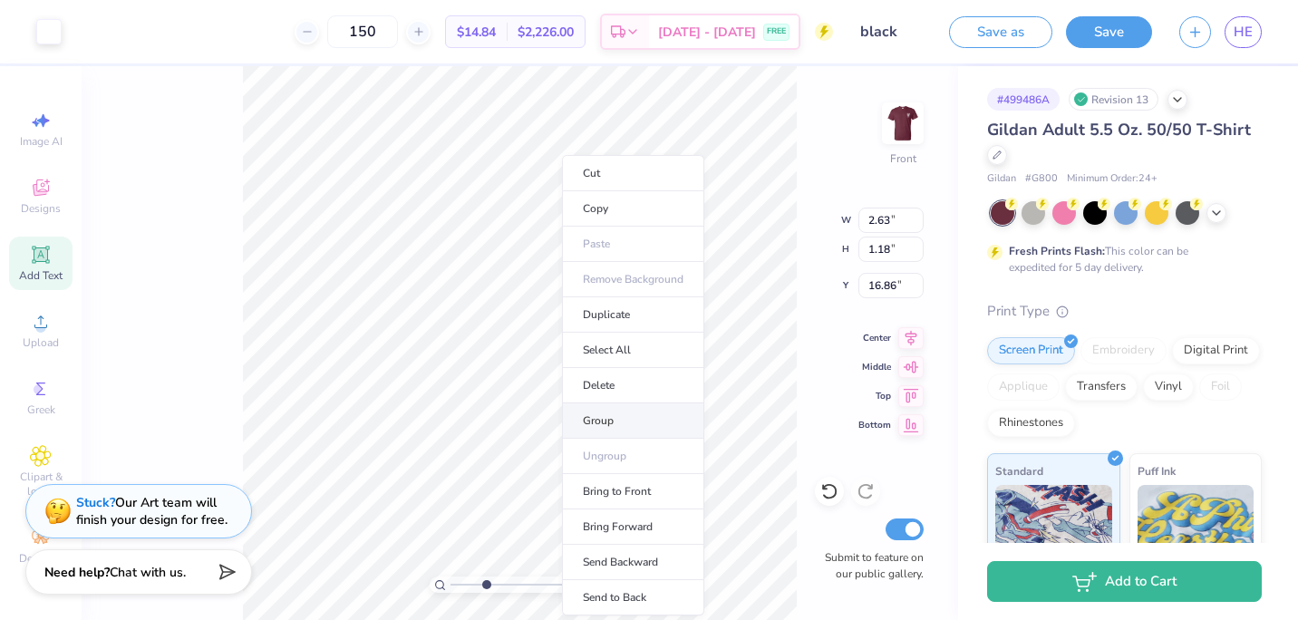
click at [593, 415] on li "Group" at bounding box center [633, 420] width 142 height 35
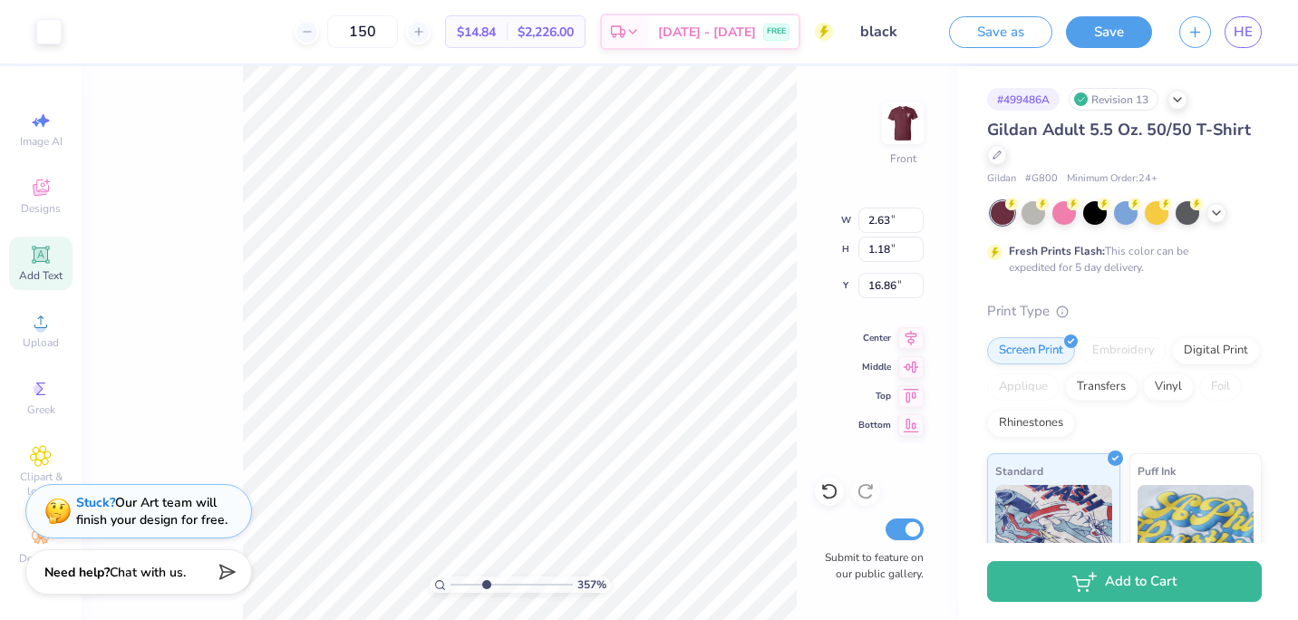
type input "3.48632905621483"
type input "3.35"
type input "1.58"
type input "15.18"
type input "2.95126608994103"
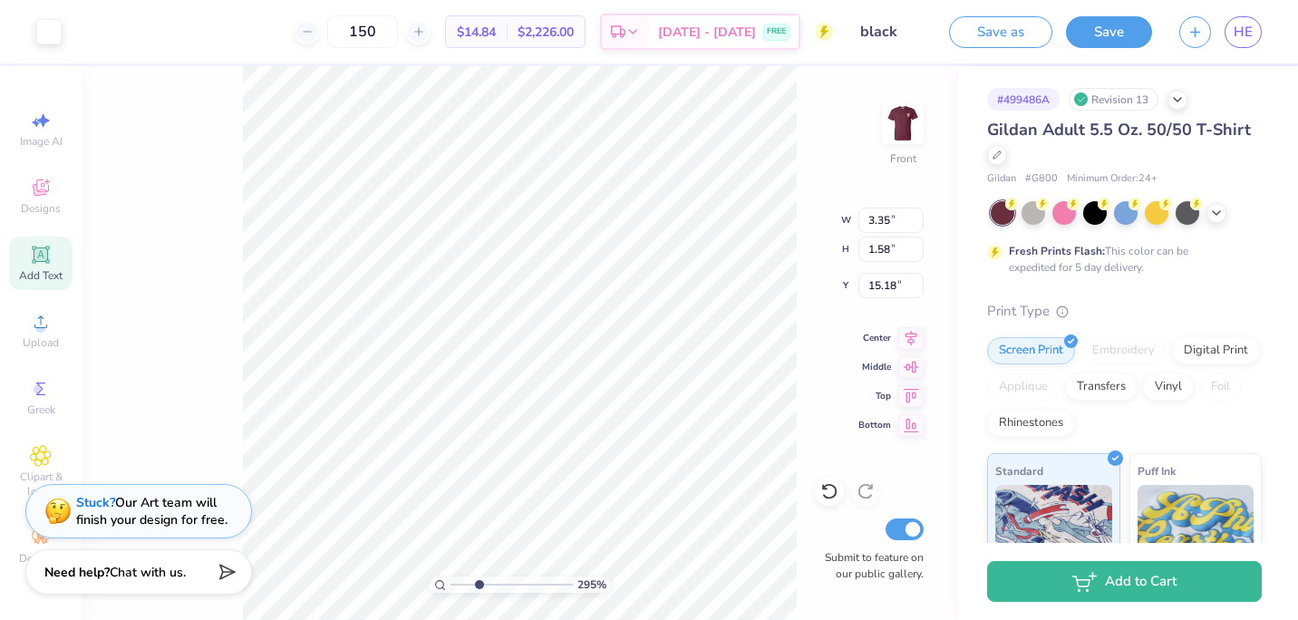
type input "17.60"
type input "2.95126608994103"
type input "1.52"
type input "1.99"
type input "15.27"
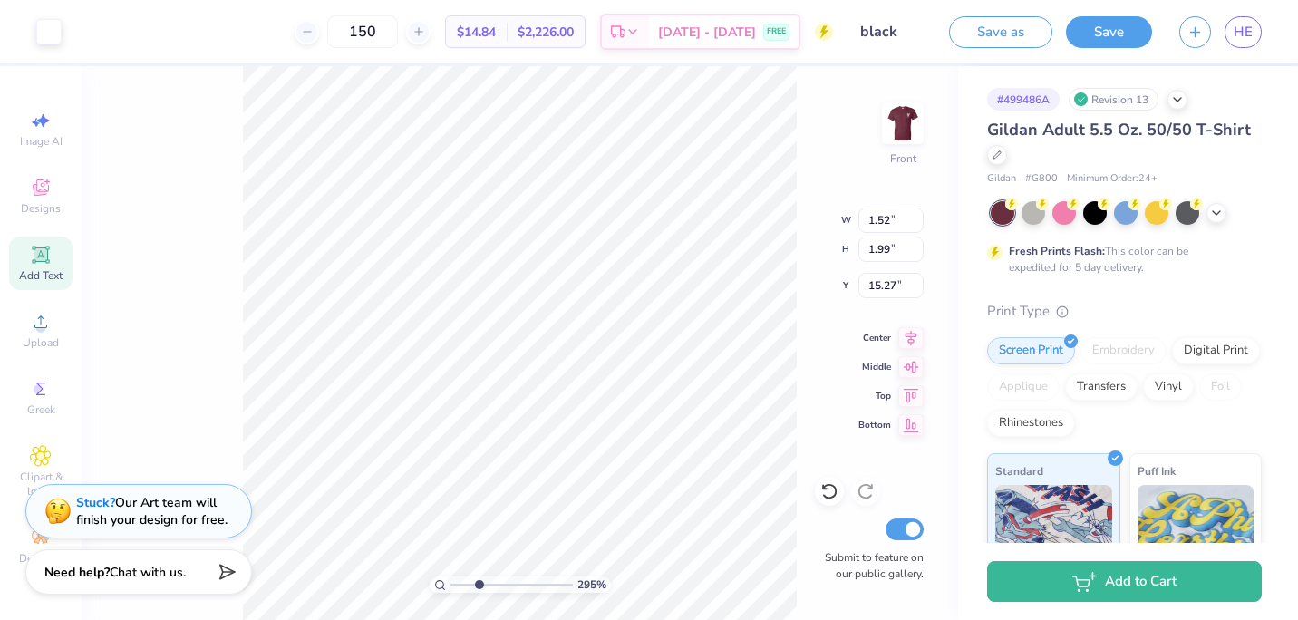
type input "2.95126608994103"
type input "1.45"
type input "1.91"
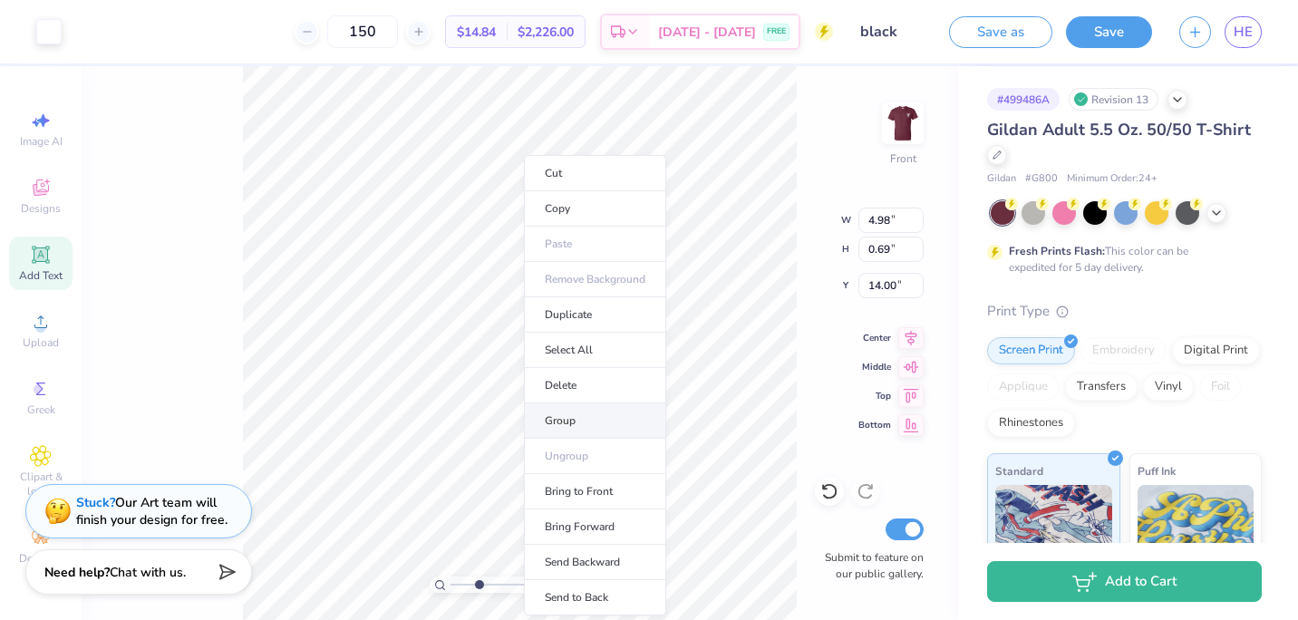
click at [571, 412] on li "Group" at bounding box center [595, 420] width 142 height 35
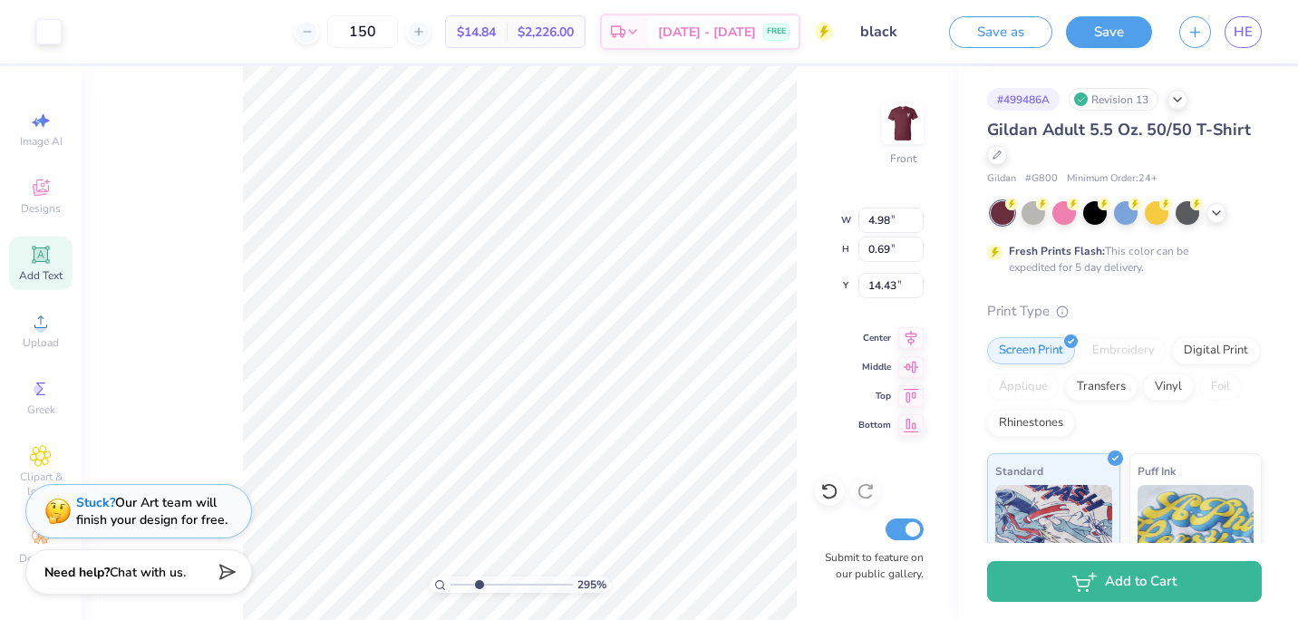
click at [759, 619] on html "Art colors 150 $14.84 Per Item $2,226.00 Total Est. Delivery [DATE] - [DATE] FR…" at bounding box center [649, 310] width 1298 height 620
type input "2.95126608994103"
type input "20.06"
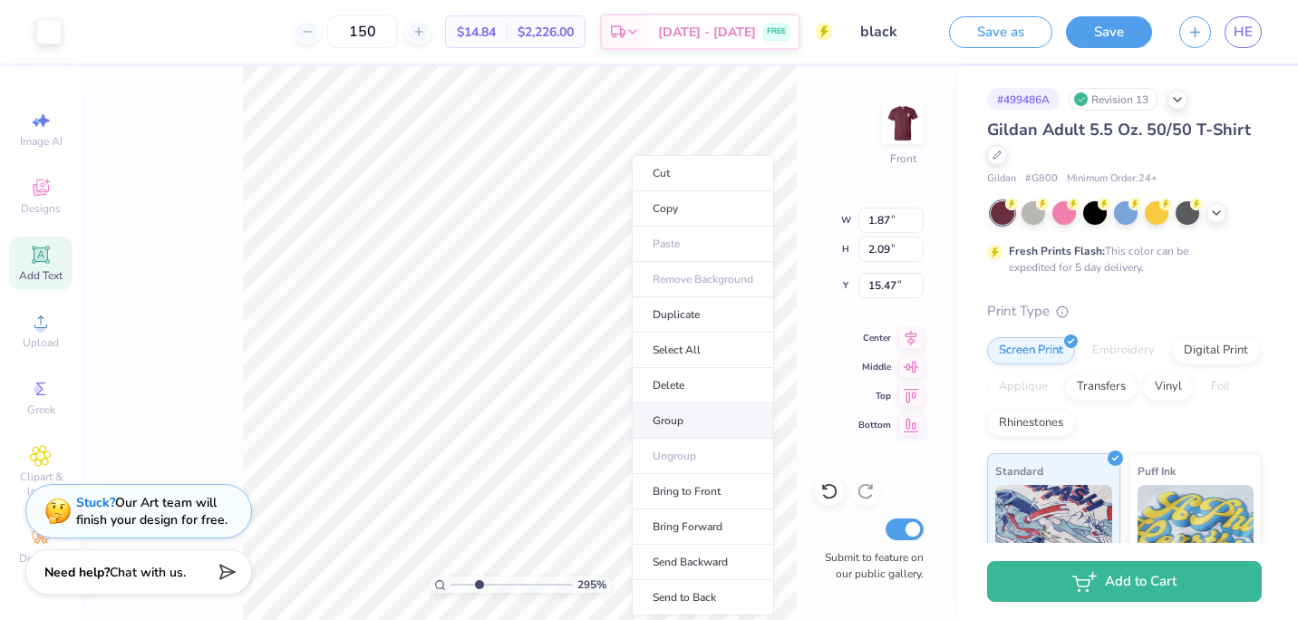
click at [692, 415] on li "Group" at bounding box center [703, 420] width 142 height 35
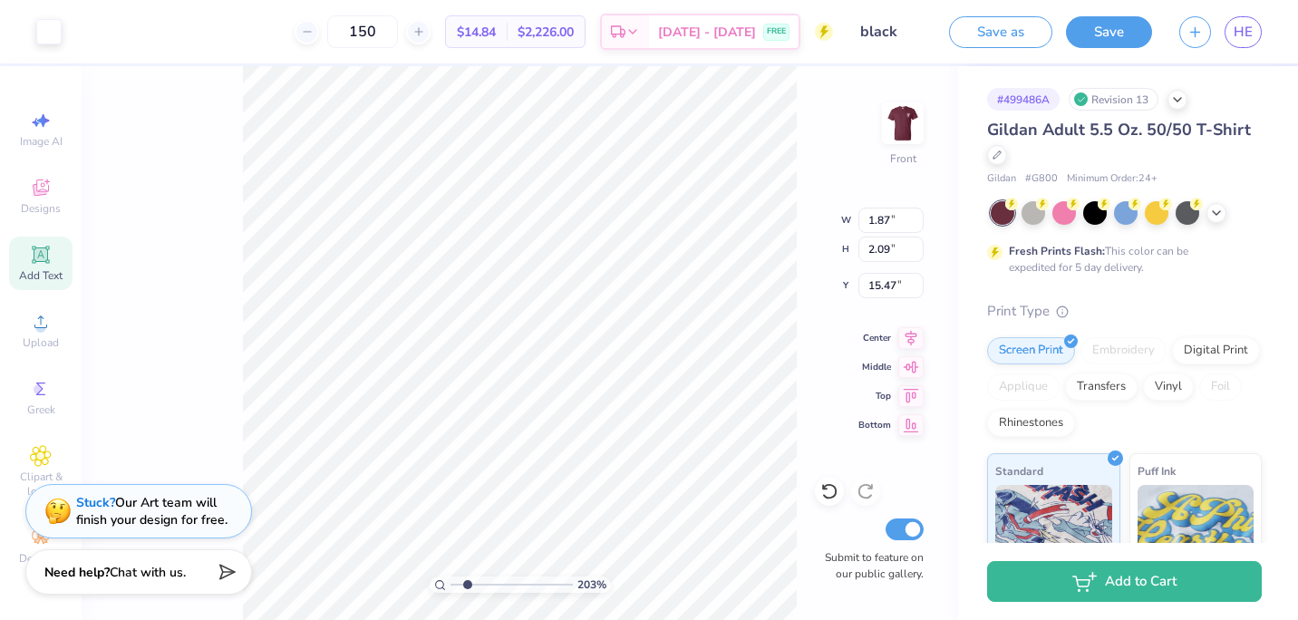
type input "2.30855892979578"
type input "20.41"
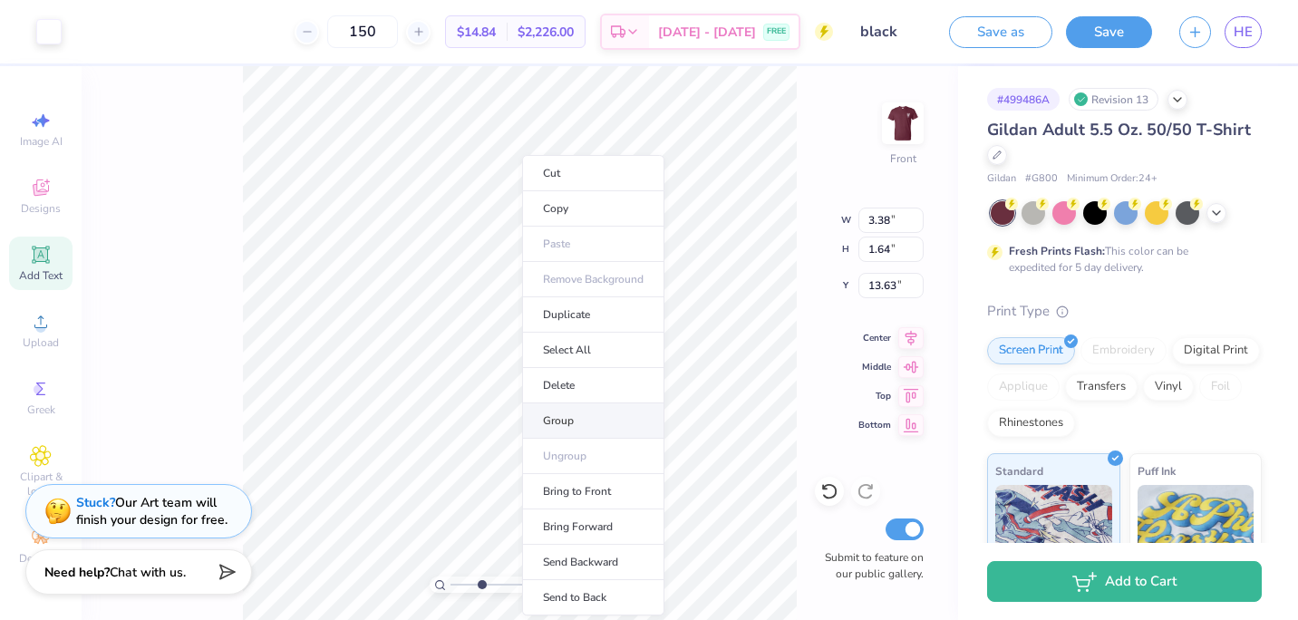
click at [585, 415] on li "Group" at bounding box center [593, 420] width 142 height 35
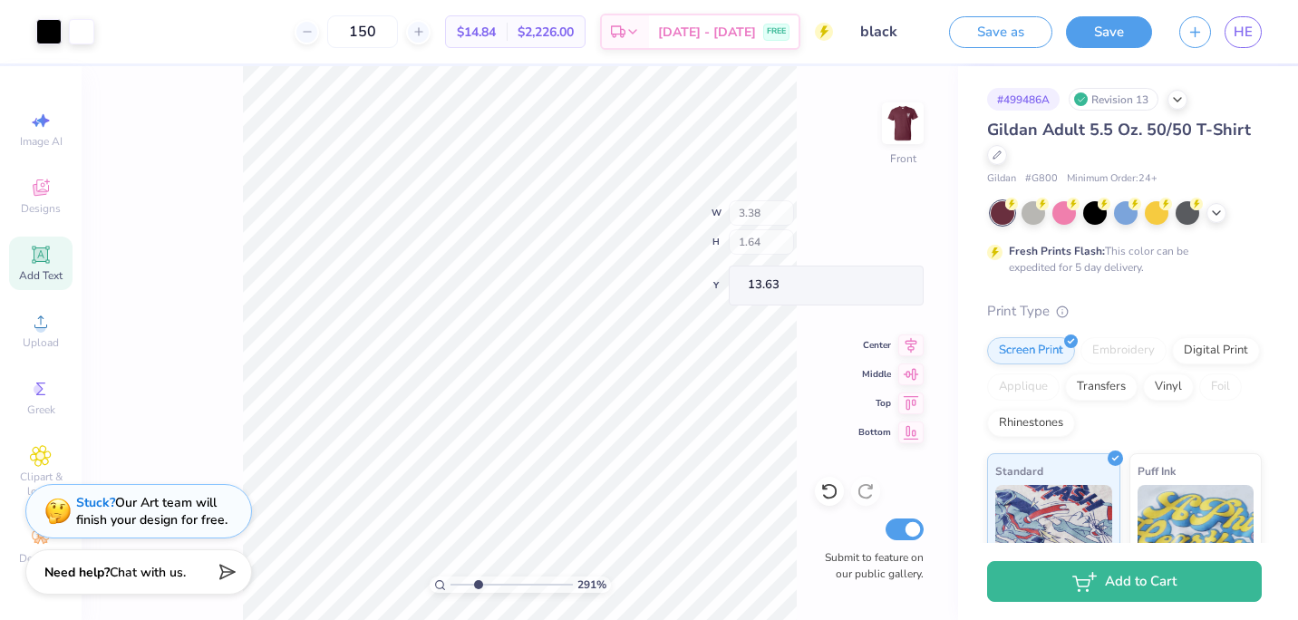
type input "2.9135322542881"
type input "17.08"
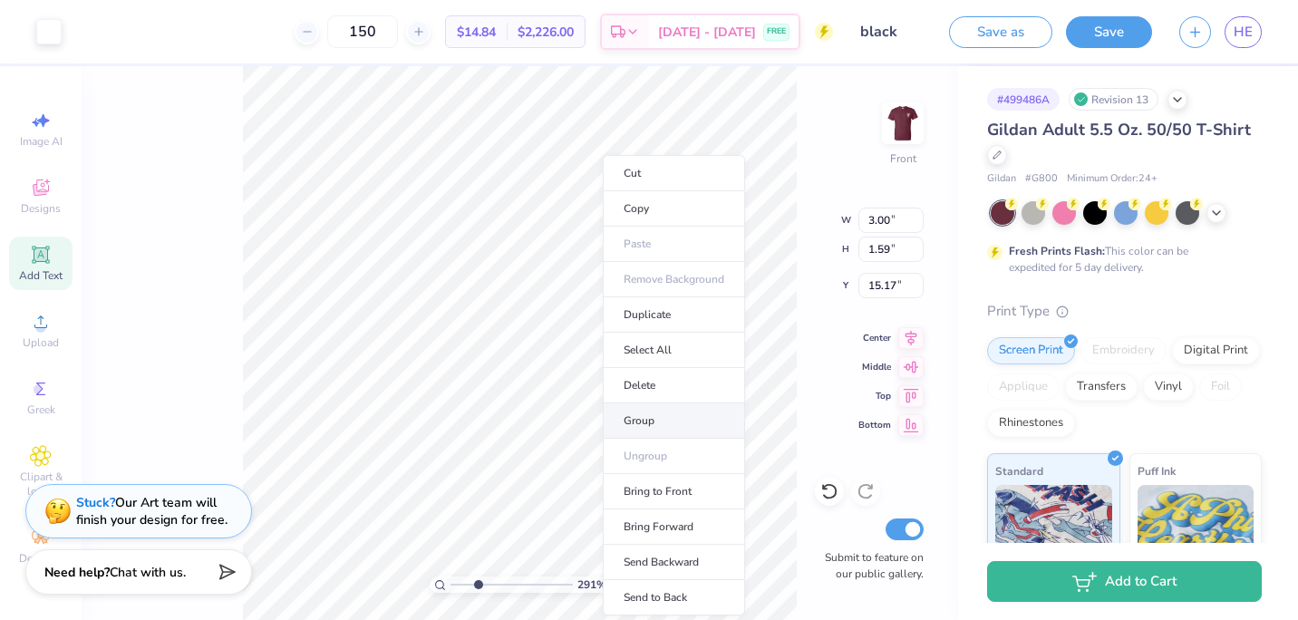
click at [616, 421] on li "Group" at bounding box center [674, 420] width 142 height 35
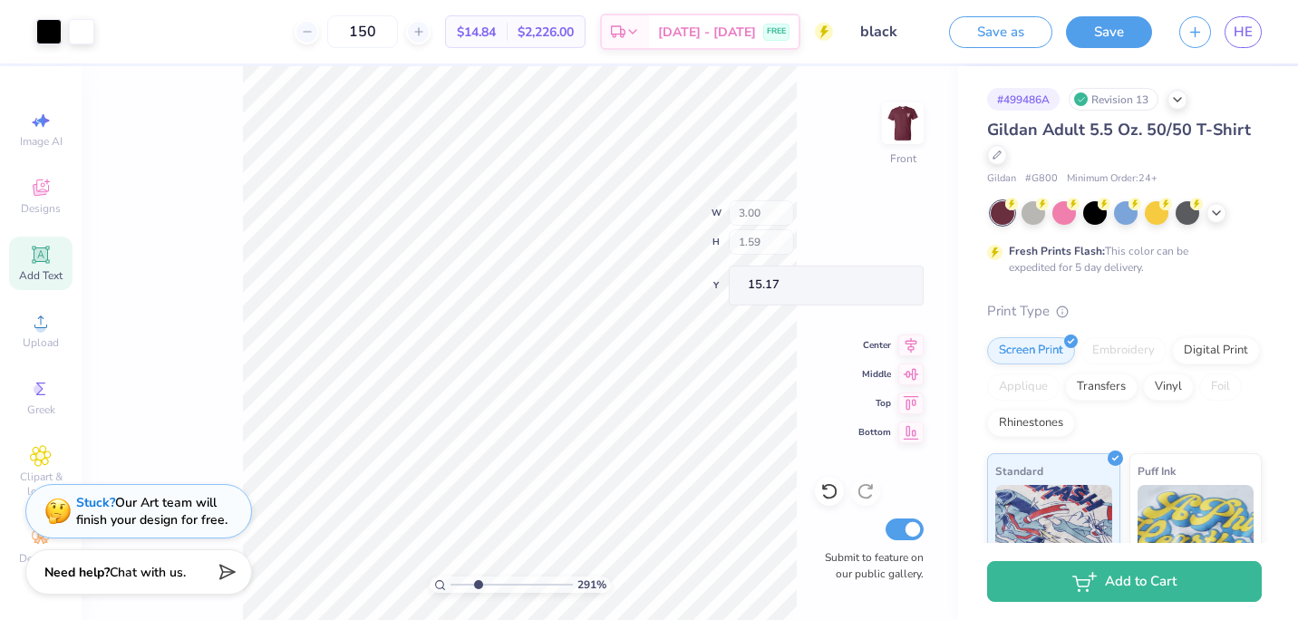
type input "2.9135322542881"
type input "14.22"
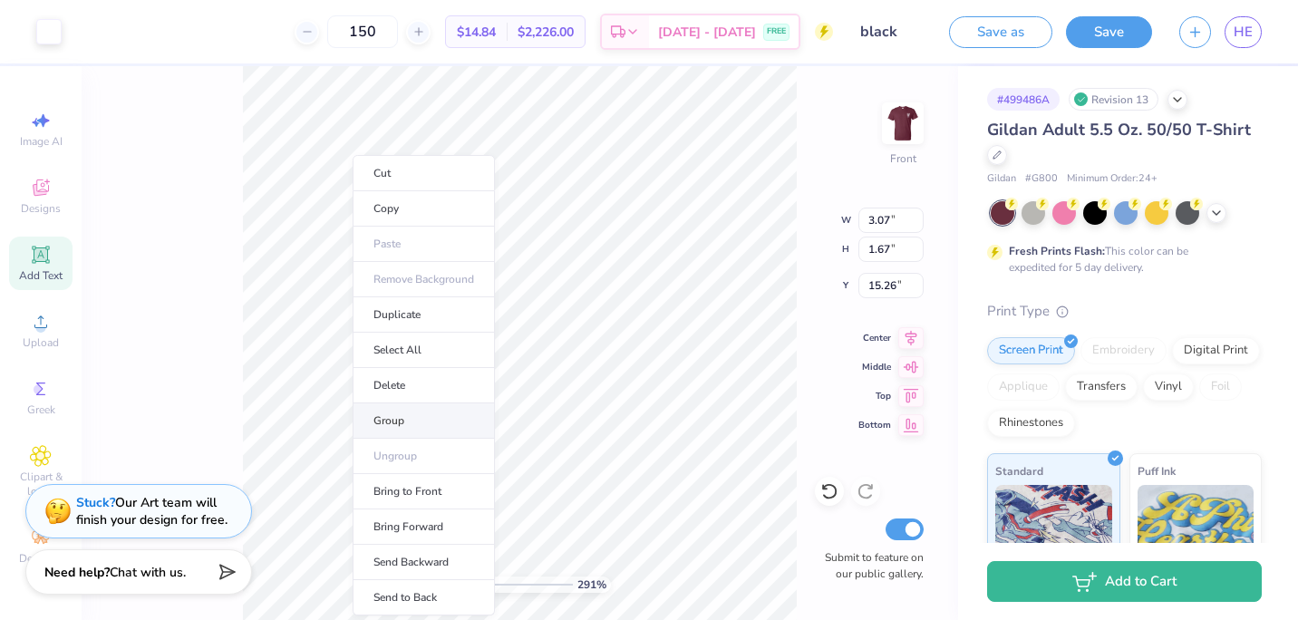
click at [390, 418] on li "Group" at bounding box center [424, 420] width 142 height 35
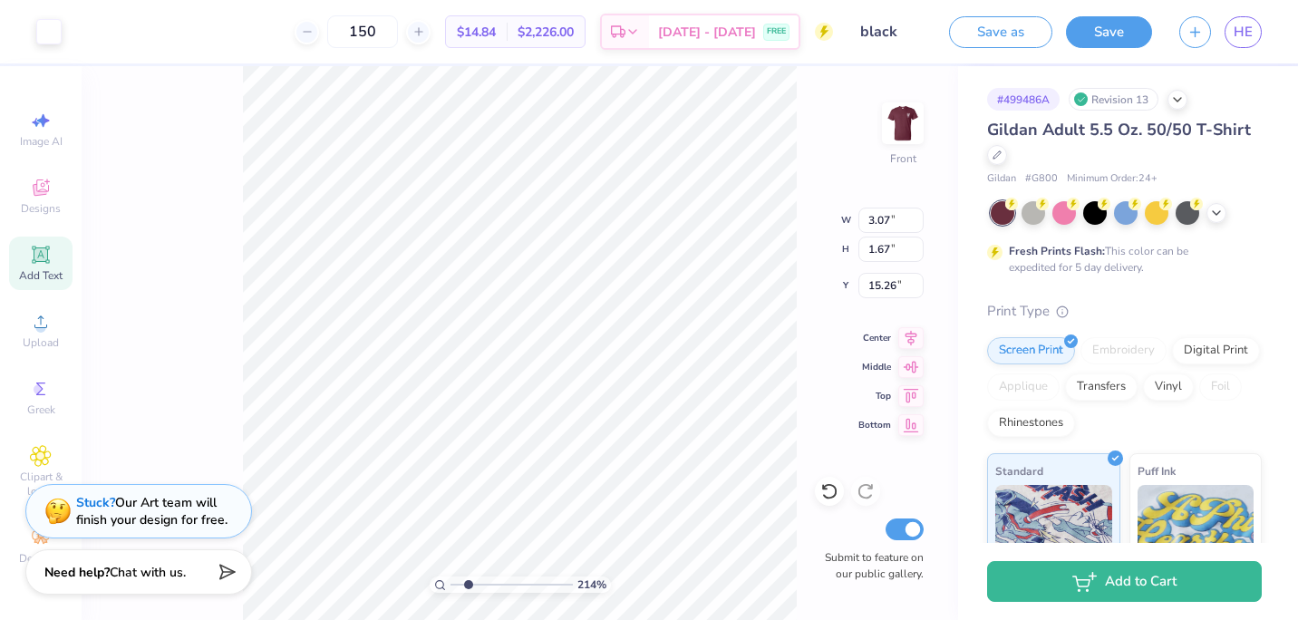
type input "2.13892534612317"
type input "12.65"
type input "0.53"
type input "12.71"
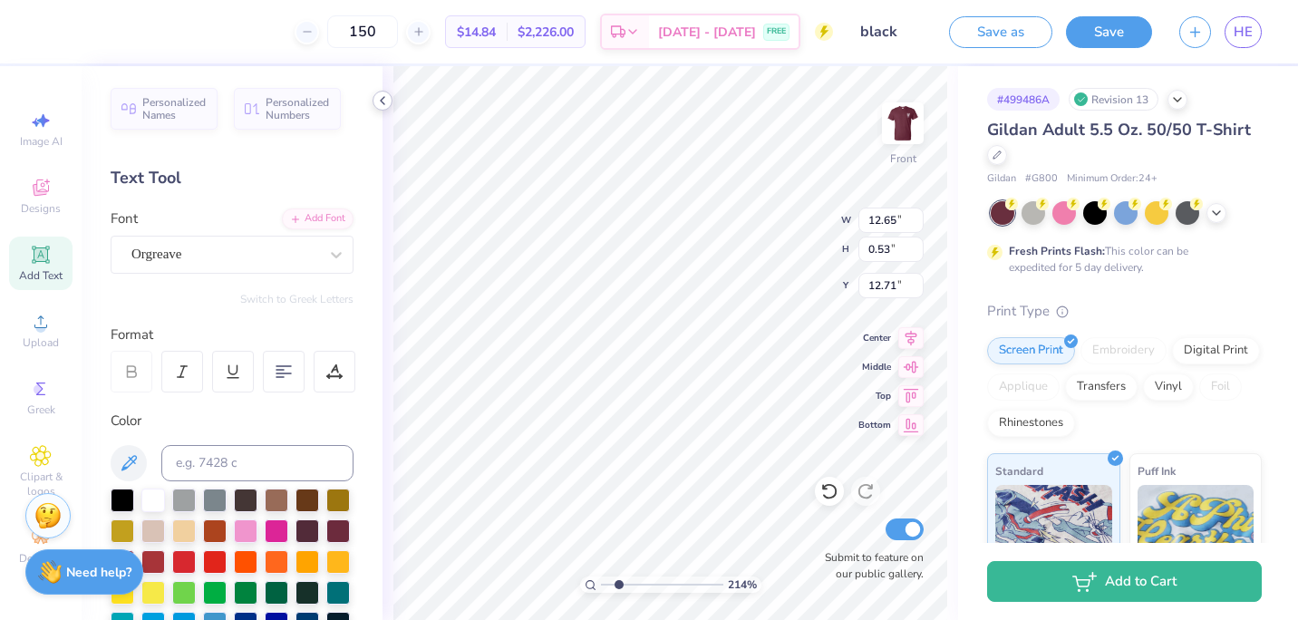
click at [382, 104] on icon at bounding box center [382, 100] width 15 height 15
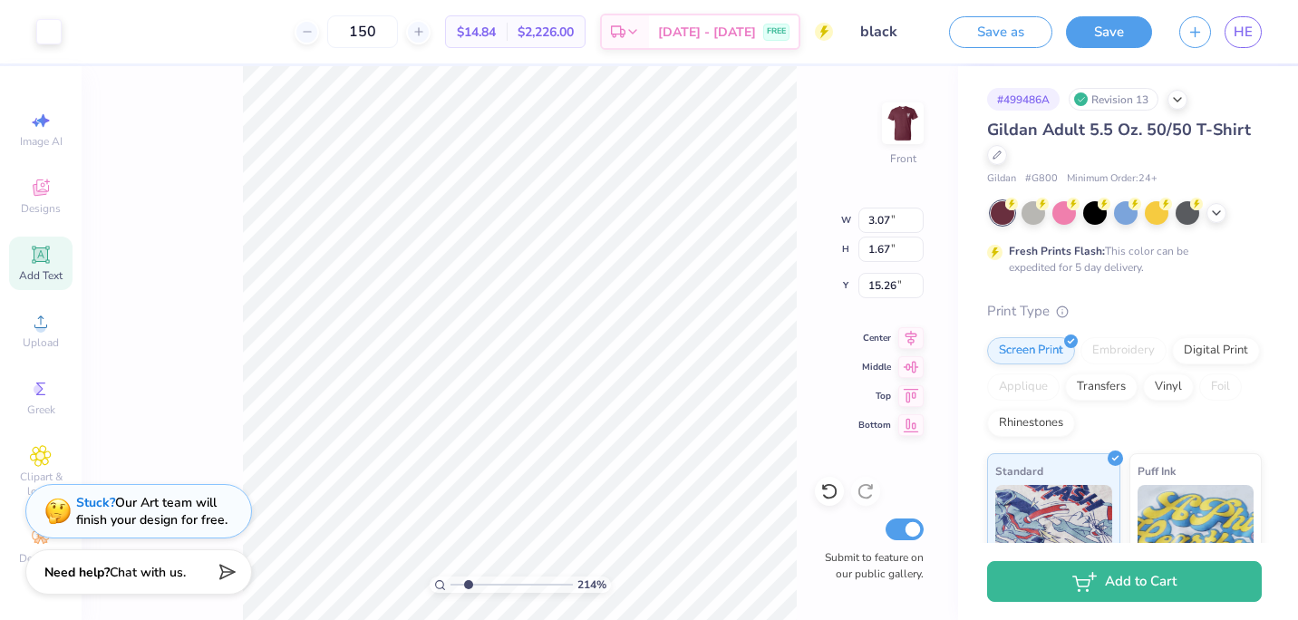
type input "2.13892534612317"
type input "3.38"
type input "1.64"
type input "17.08"
type input "2.13892534612317"
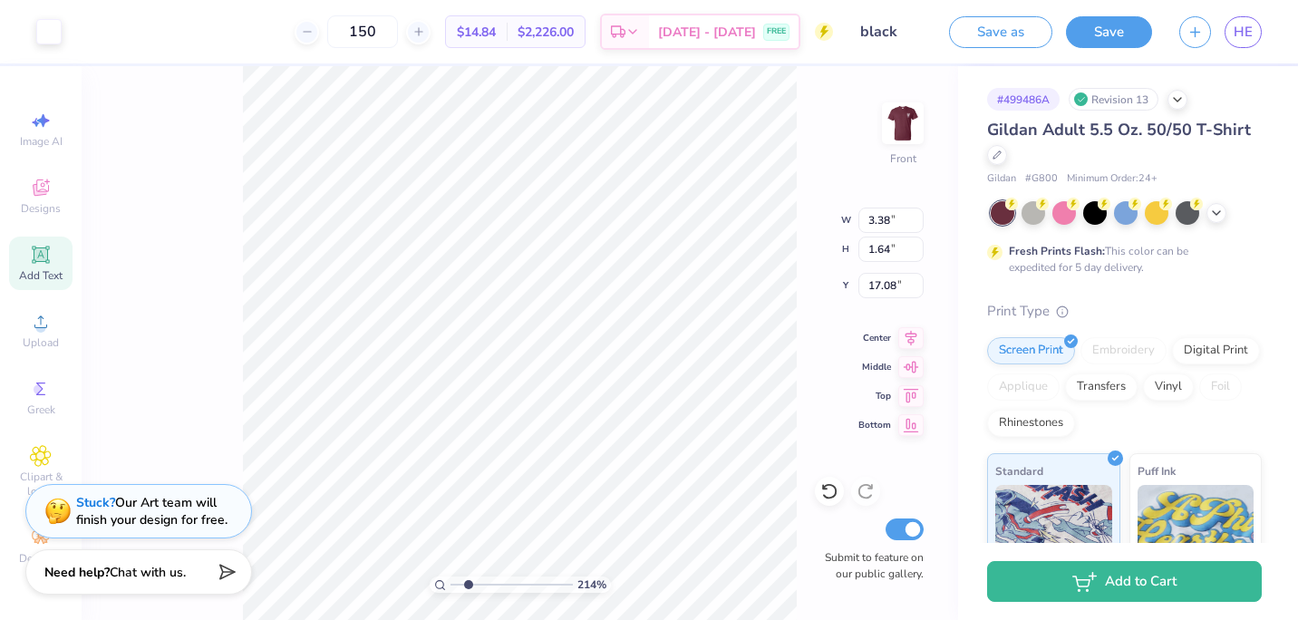
type input "3.00"
type input "1.59"
type input "14.22"
type input "2.13892534612317"
type input "13.75"
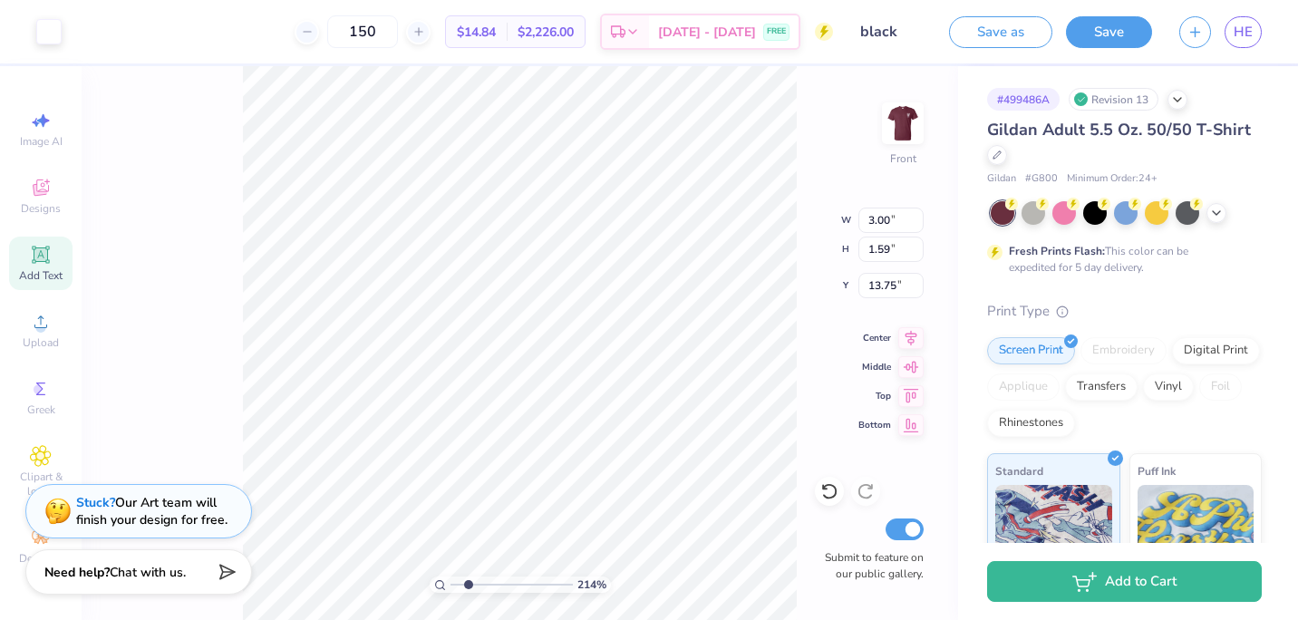
type input "2.13892534612317"
type input "13.94"
type input "2.13892534612317"
type input "1.87"
type input "2.09"
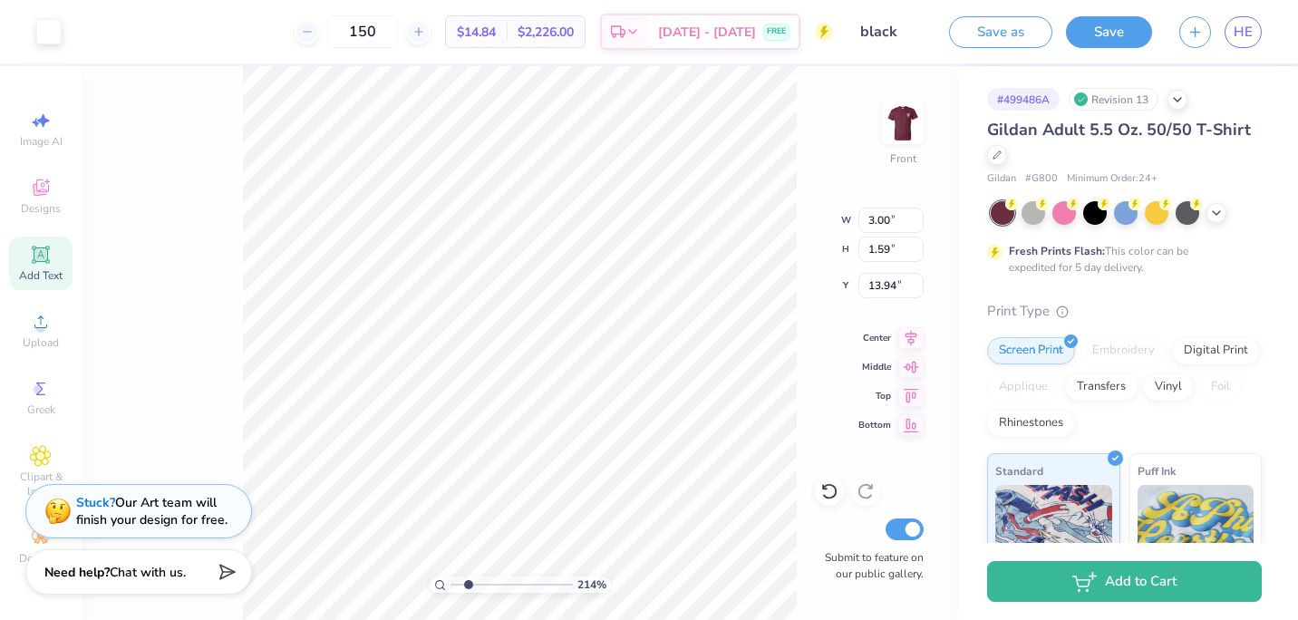
type input "20.41"
type input "2.13892534612317"
type input "20.06"
type input "2.13892534612317"
type input "3.35"
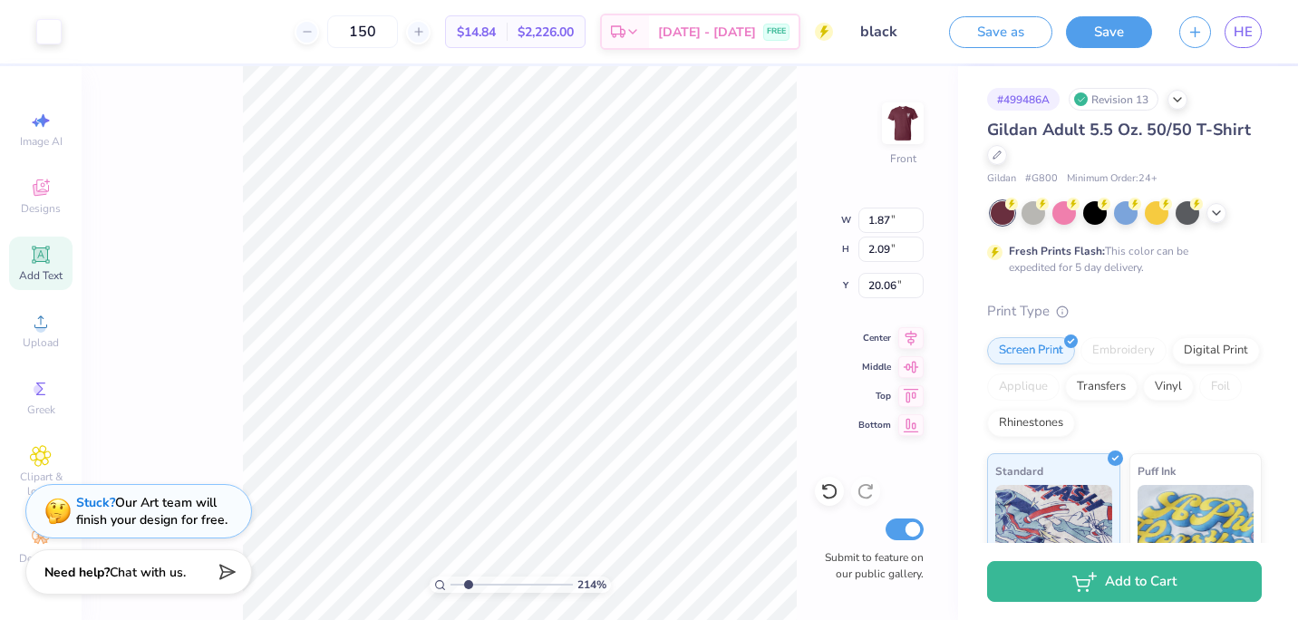
type input "1.58"
type input "17.60"
type input "2.13892534612317"
type input "3.00"
type input "1.59"
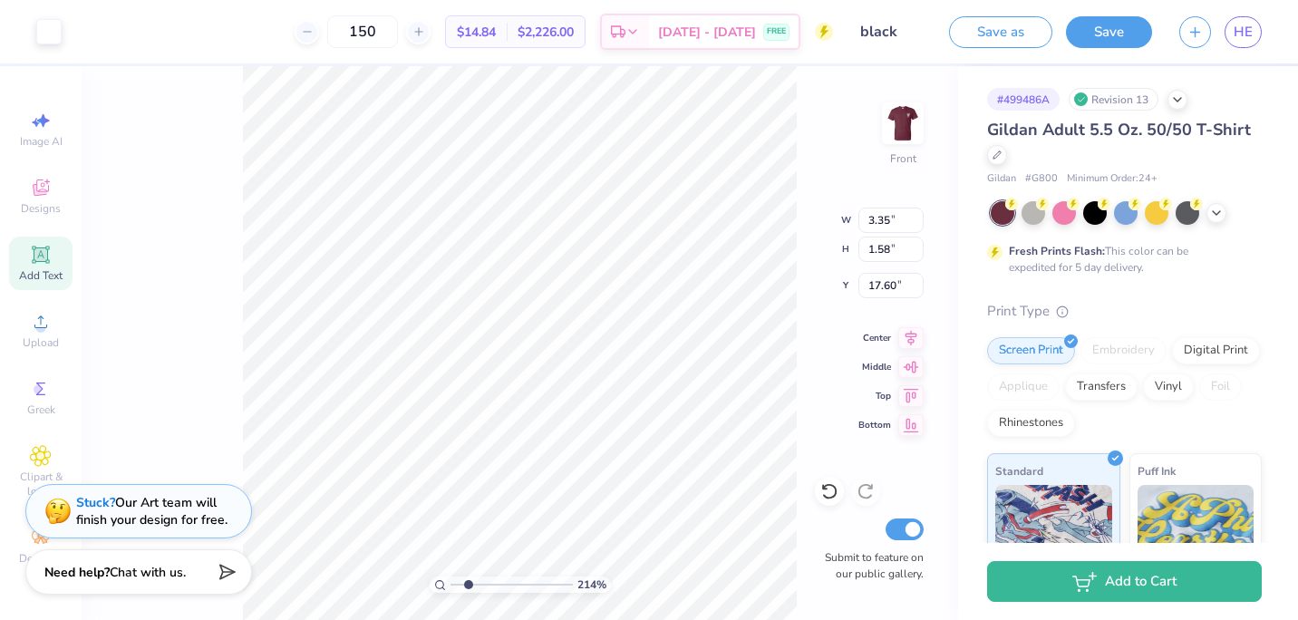
type input "13.94"
type input "2.13892534612317"
type input "3.35"
type input "1.58"
type input "16.28"
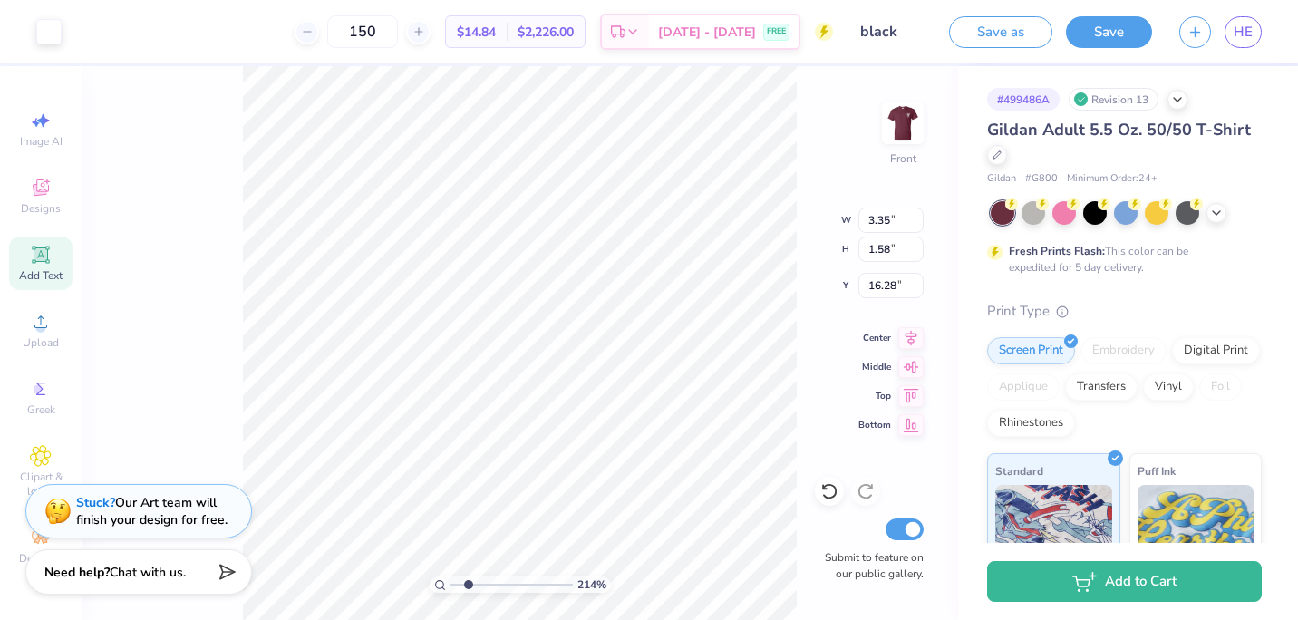
type input "2.13892534612317"
type input "13.94"
type input "2.13892534612317"
type input "3.38"
type input "1.64"
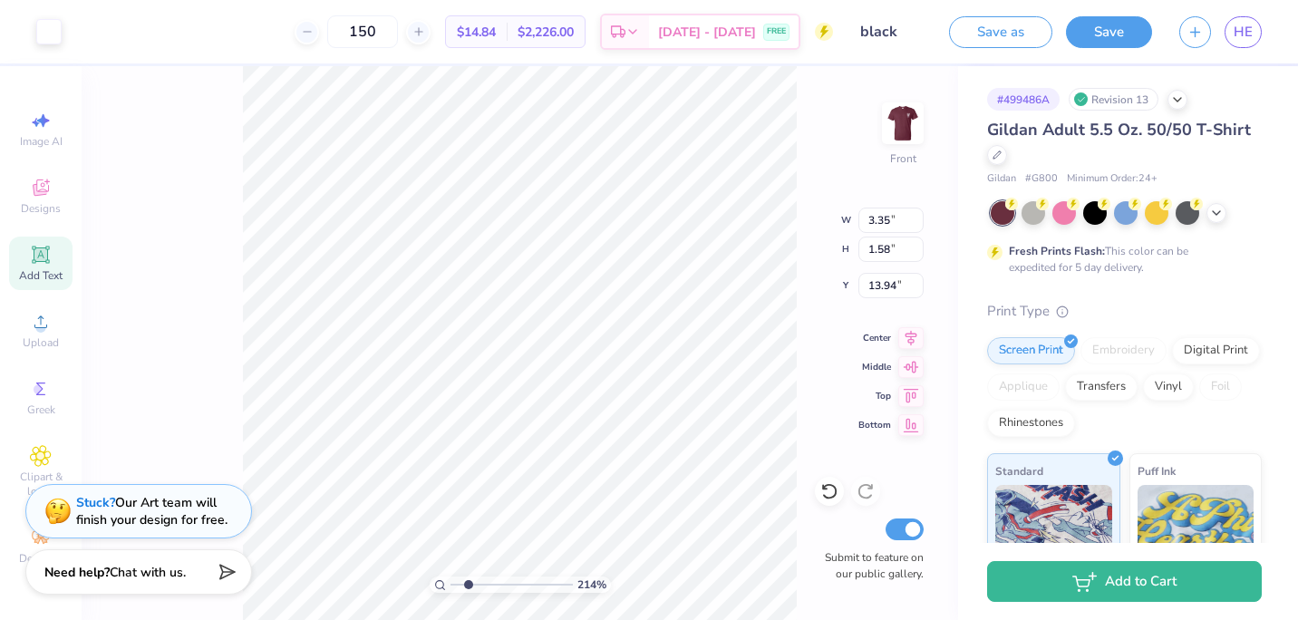
type input "13.97"
type input "2.13892534612317"
type input "14.82"
type input "2.13892534612317"
type input "4.98"
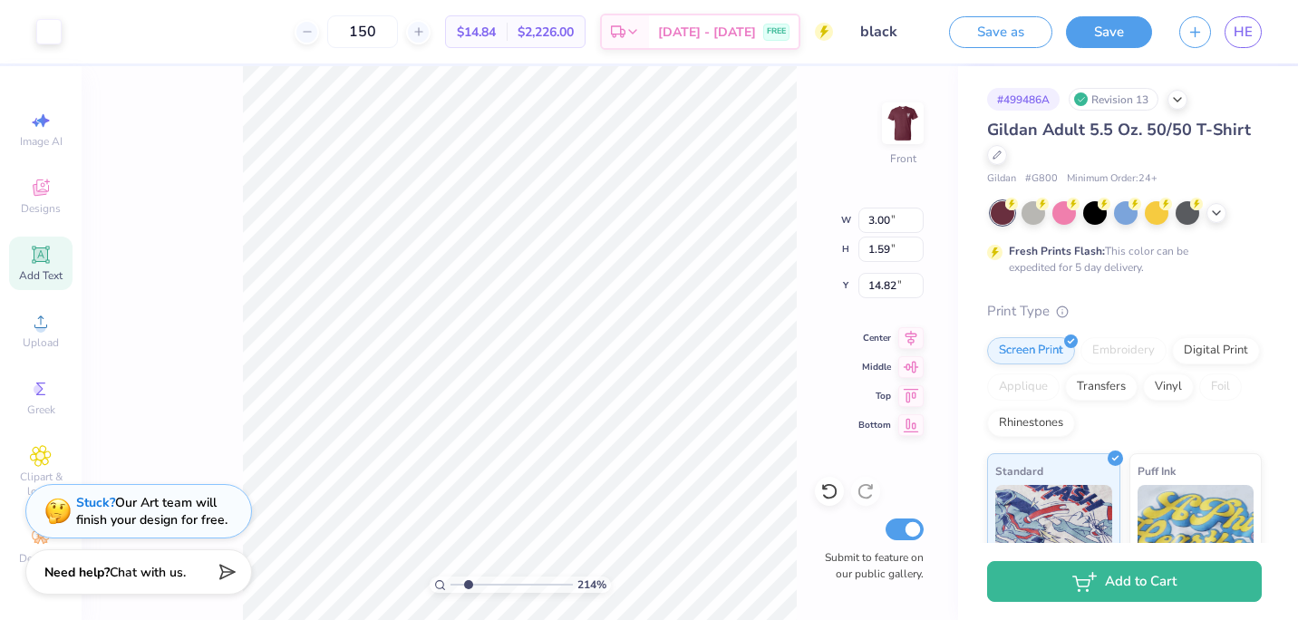
type input "0.69"
type input "20.06"
type input "2.13892534612317"
type input "2.63"
type input "1.18"
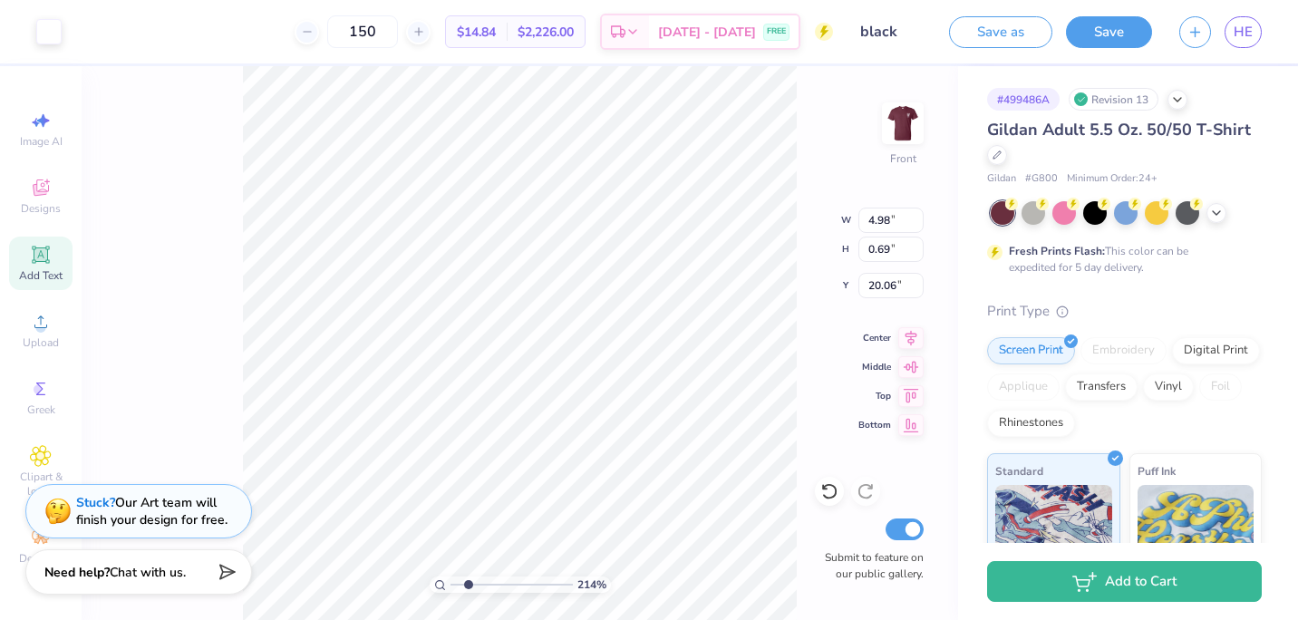
type input "18.39"
type input "2.13892534612317"
type input "1.45"
type input "1.91"
type input "18.98"
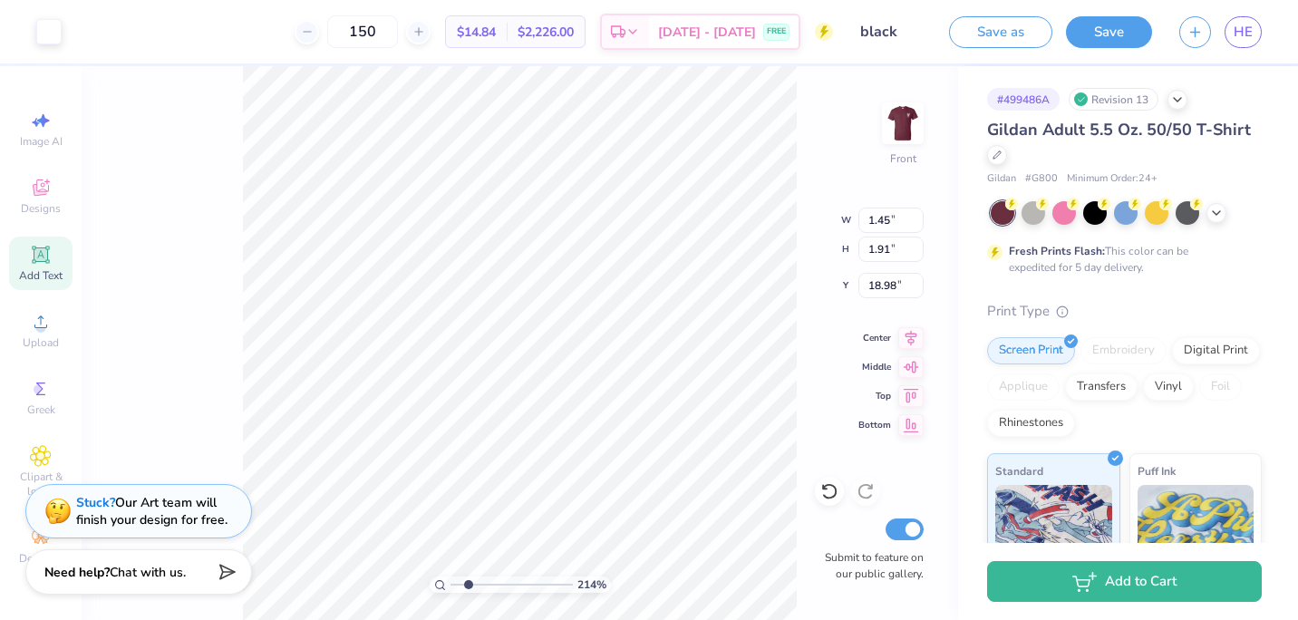
type input "2.13892534612317"
type input "1.52"
type input "1.99"
type input "19.41"
type input "2.13892534612317"
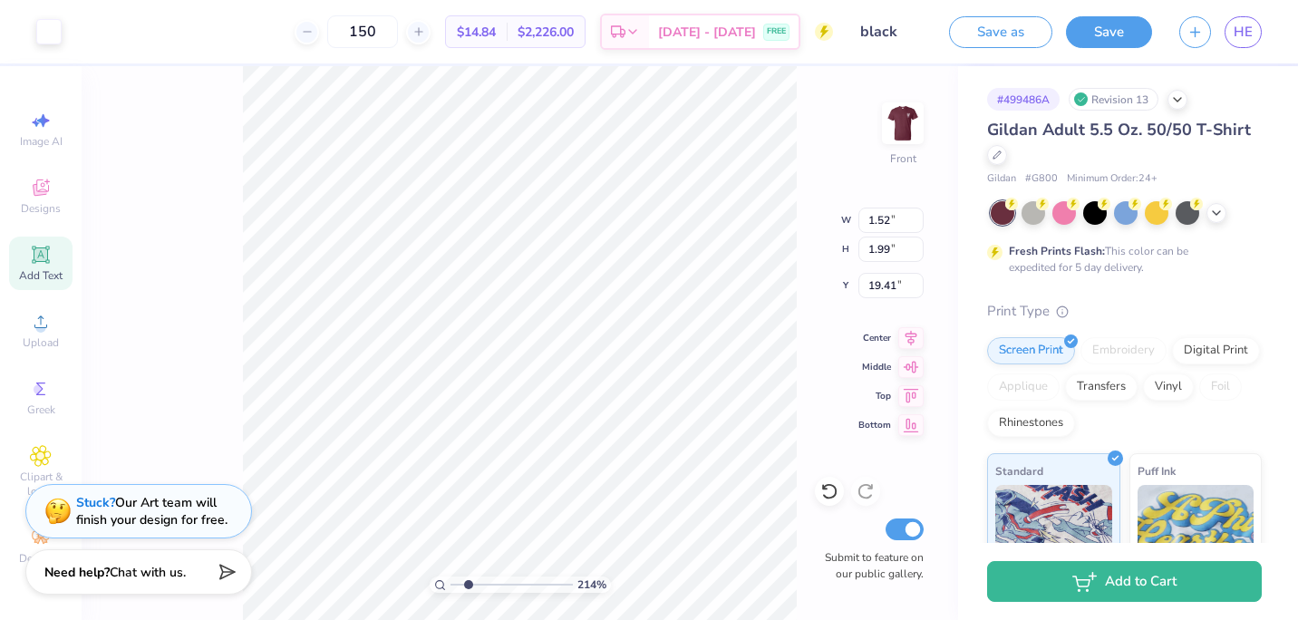
type input "1.87"
type input "2.09"
type input "20.06"
type input "2.13892534612317"
type input "16.60"
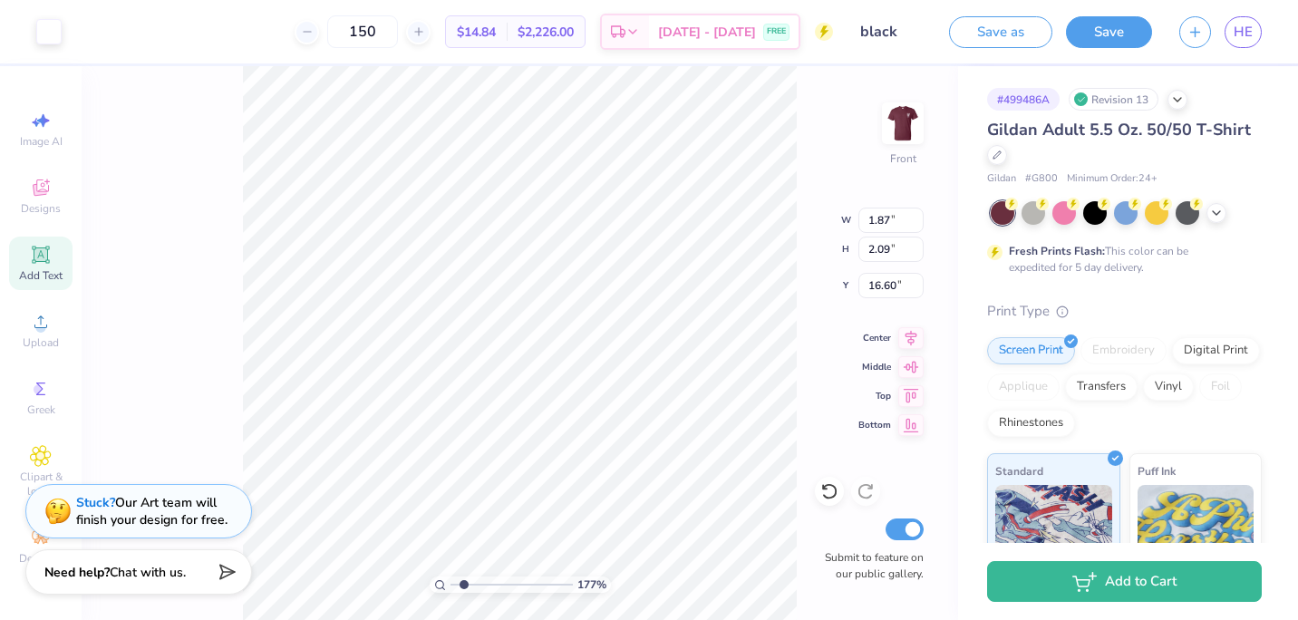
type input "1.77033549274762"
type input "1.45"
type input "1.91"
type input "16.41"
type input "1.77033549274762"
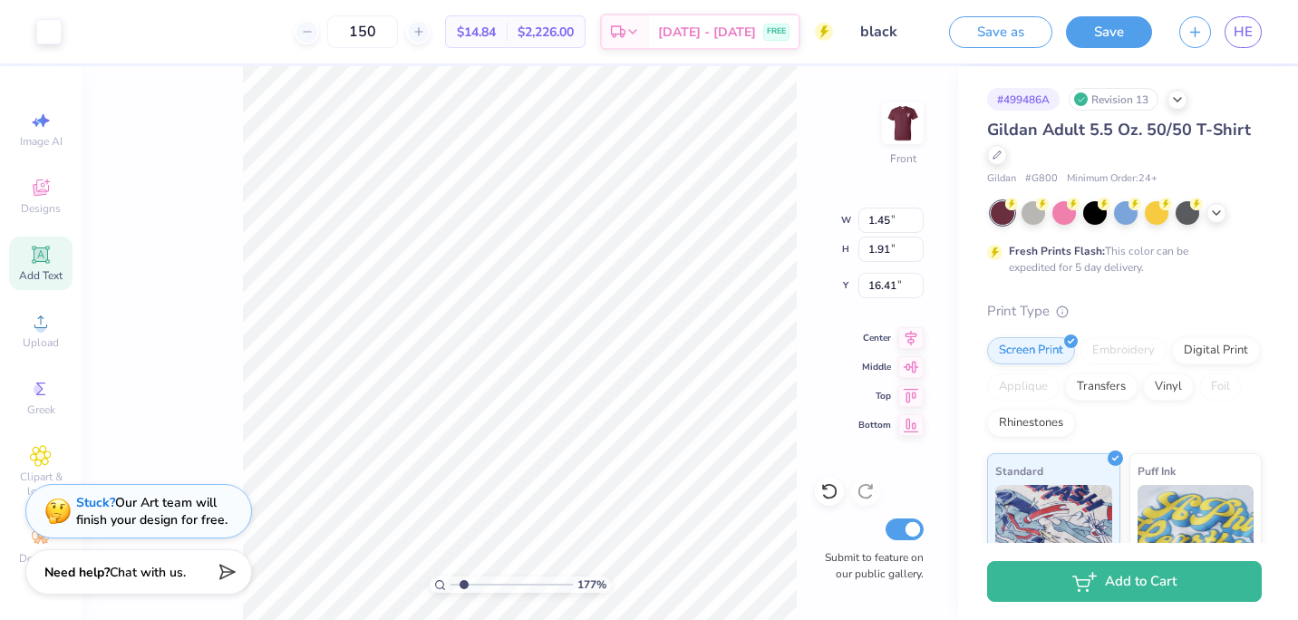
type input "1.87"
type input "2.09"
type input "18.59"
type input "1.77033549274762"
type input "16.41"
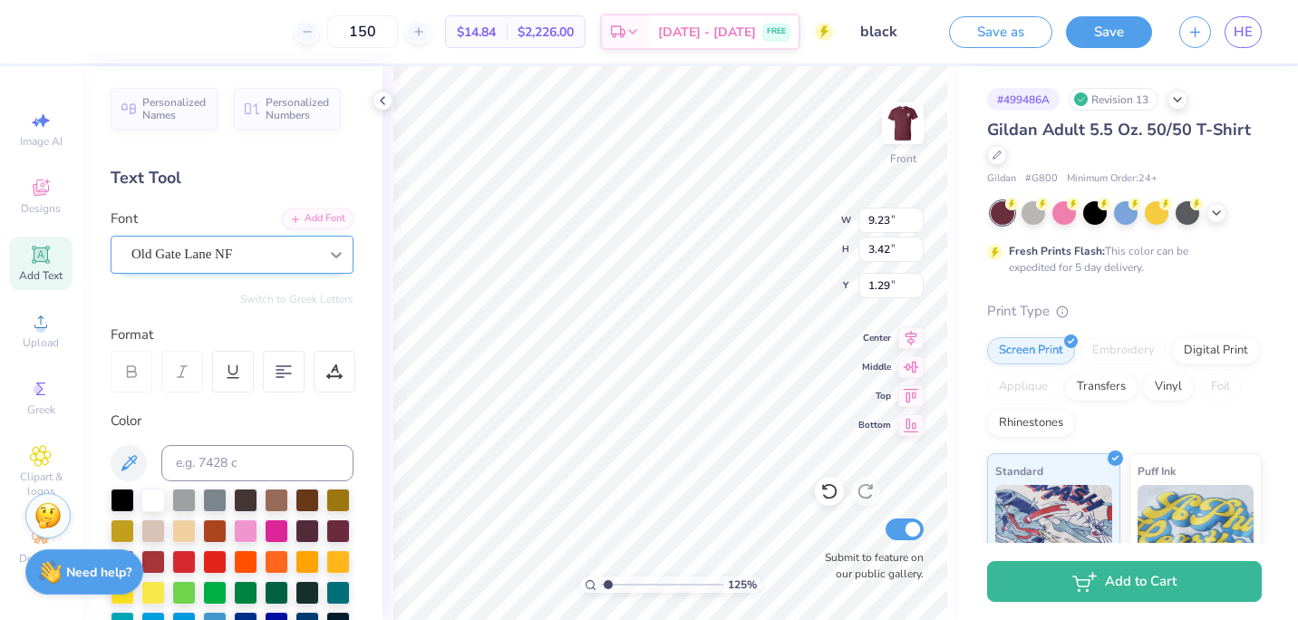
click at [327, 261] on icon at bounding box center [336, 255] width 18 height 18
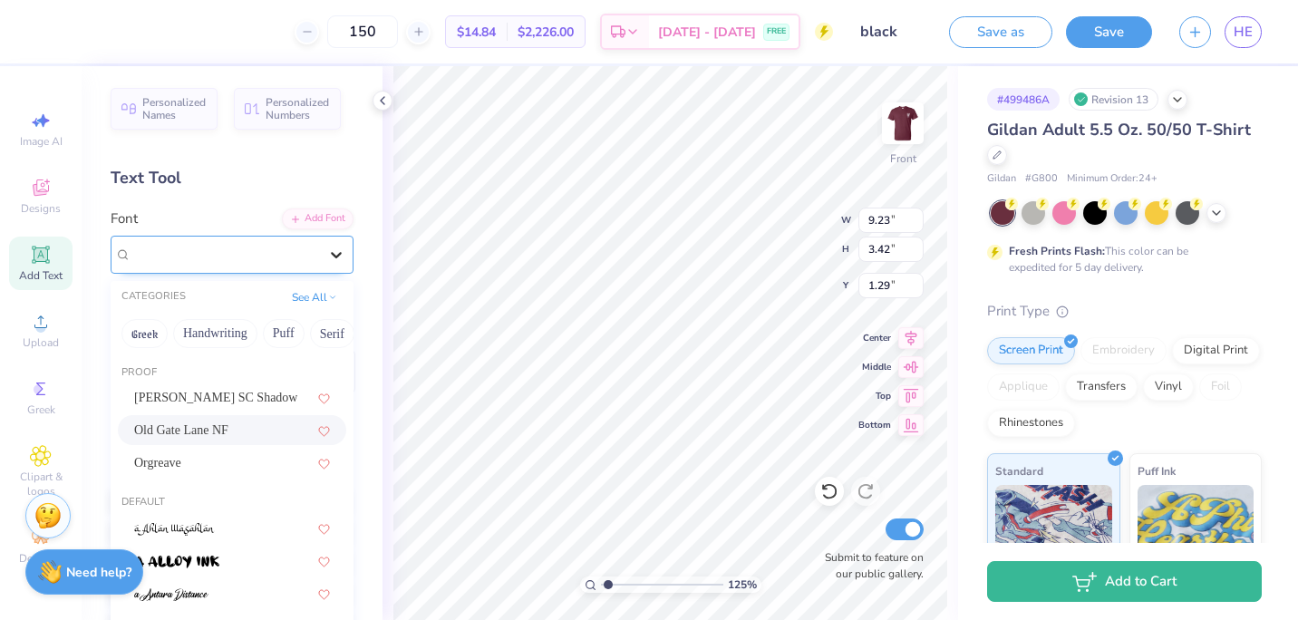
click at [327, 261] on icon at bounding box center [336, 255] width 18 height 18
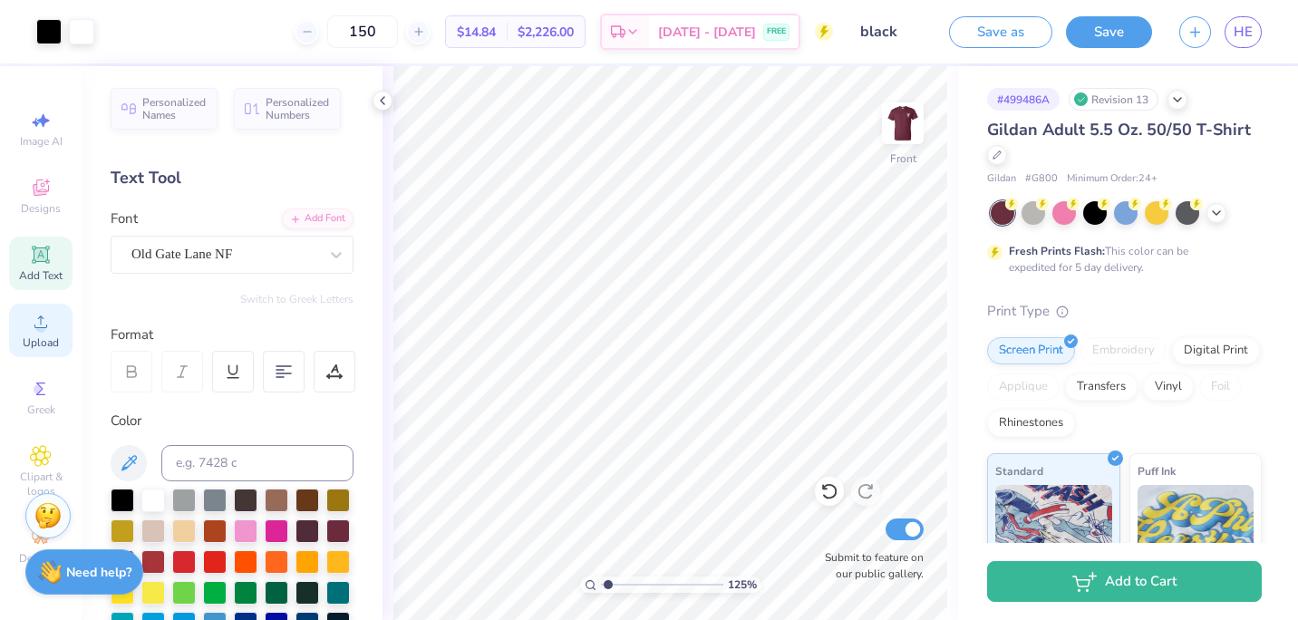
click at [30, 324] on icon at bounding box center [41, 322] width 22 height 22
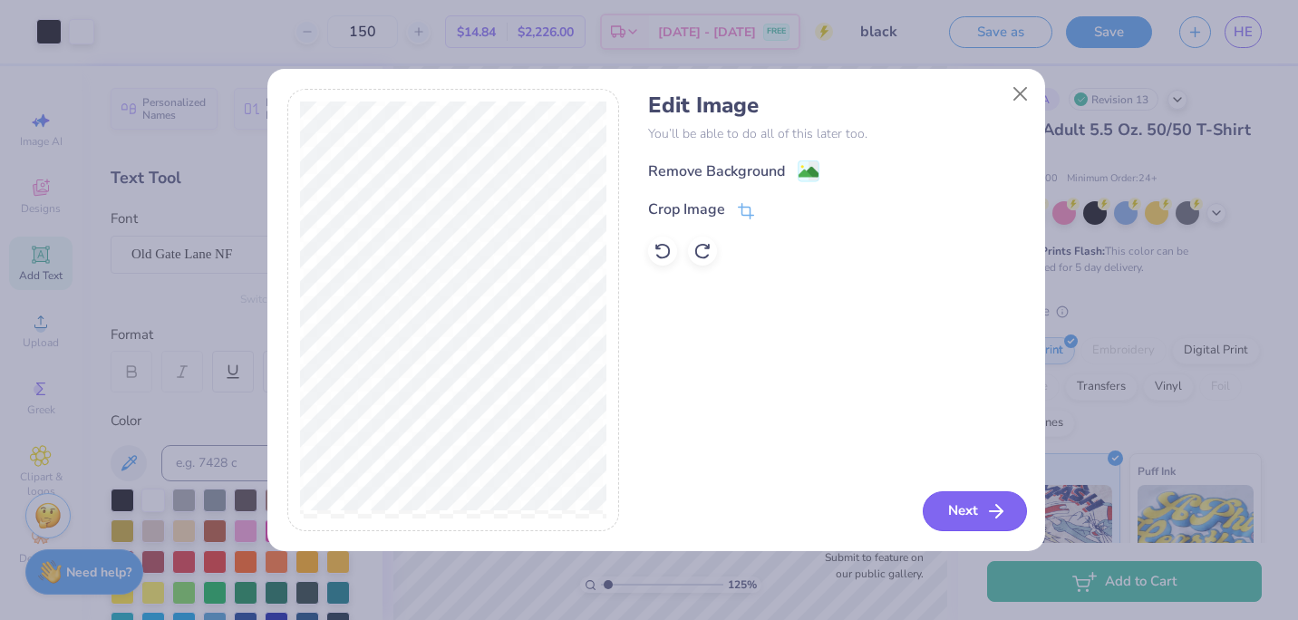
click at [948, 491] on button "Next" at bounding box center [975, 511] width 104 height 40
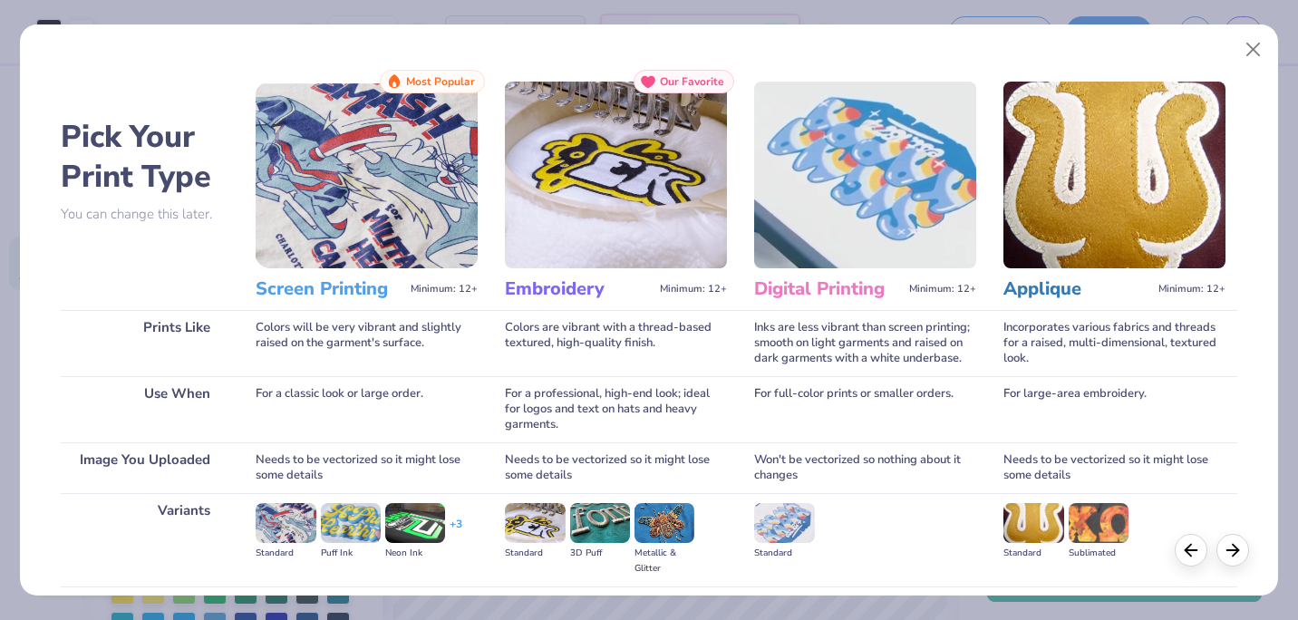
scroll to position [193, 0]
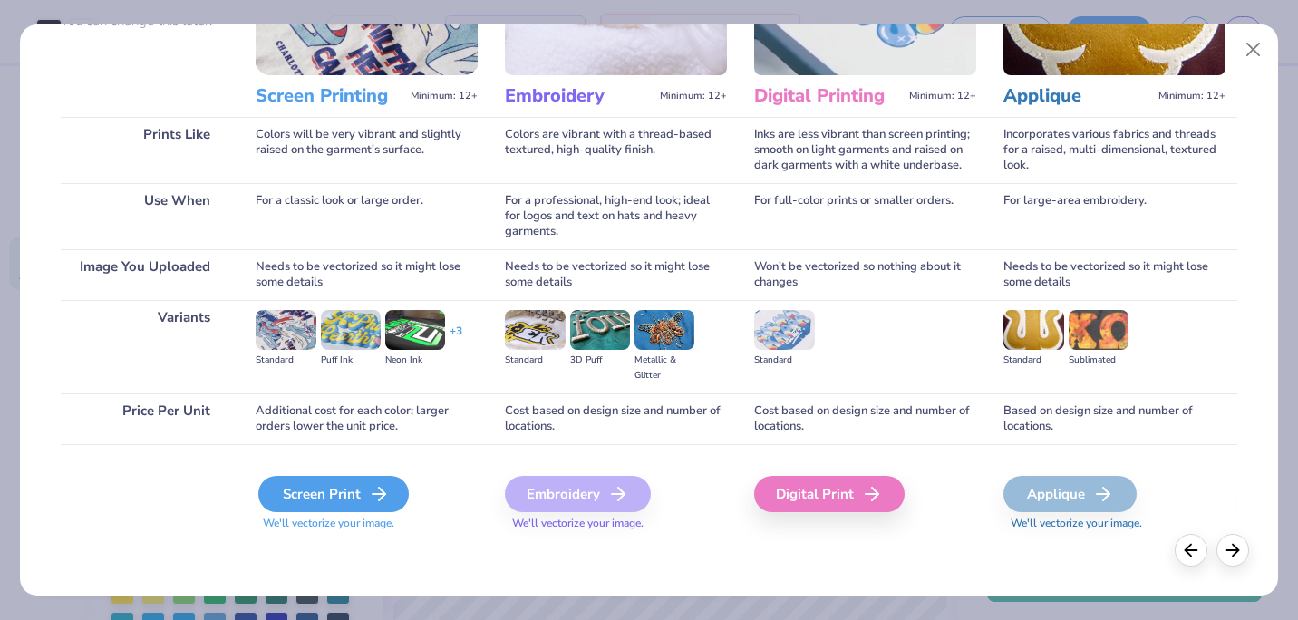
click at [337, 500] on div "Screen Print" at bounding box center [333, 494] width 150 height 36
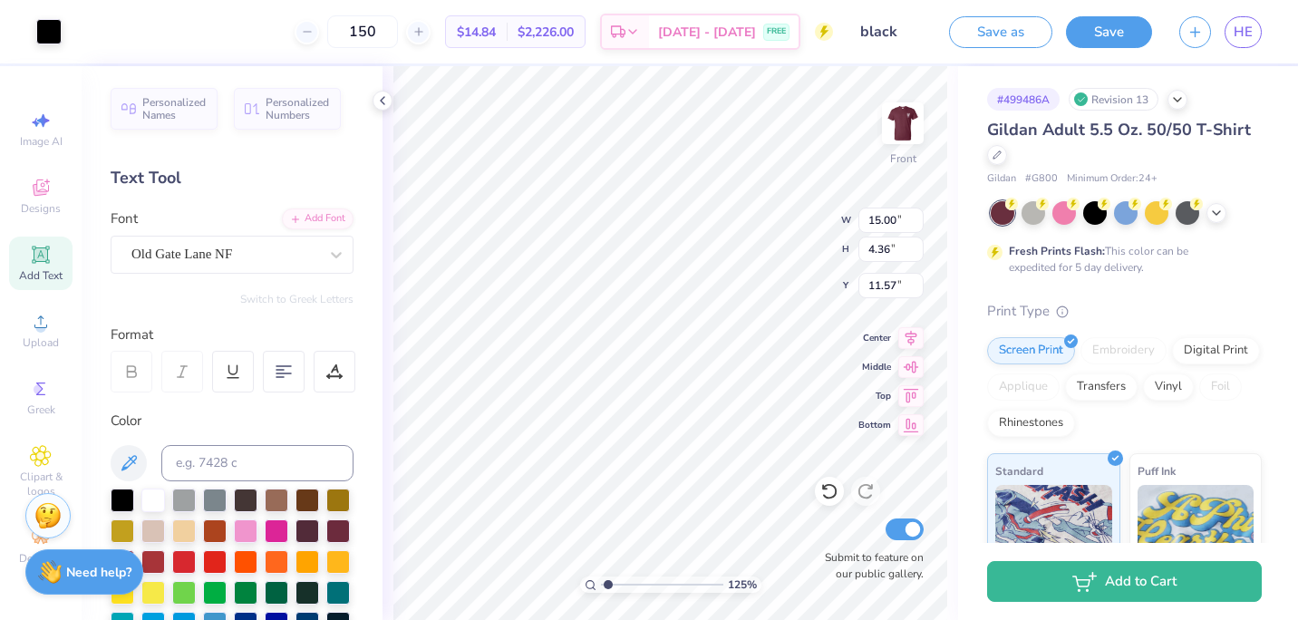
type input "1.2517602641051"
type input "2.15"
type input "1.2517602641051"
type input "10.74"
type input "3.12"
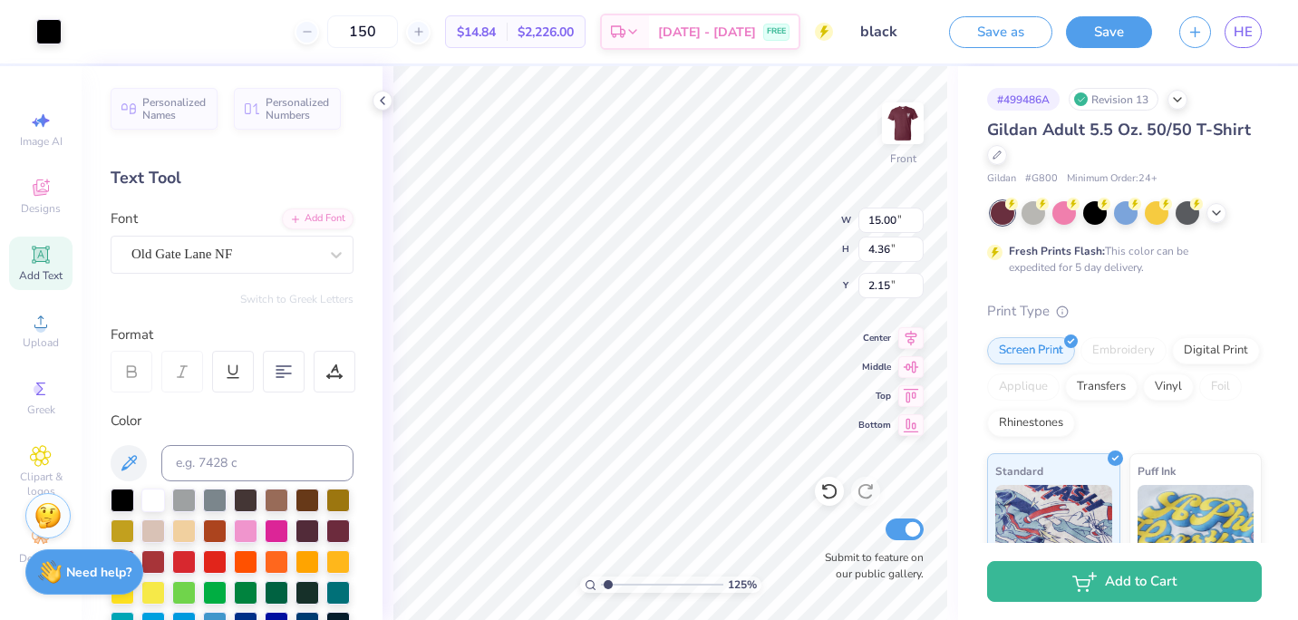
type input "3.38"
type input "1.2517602641051"
type input "1.44"
type input "1.2517602641051"
type input "13.13"
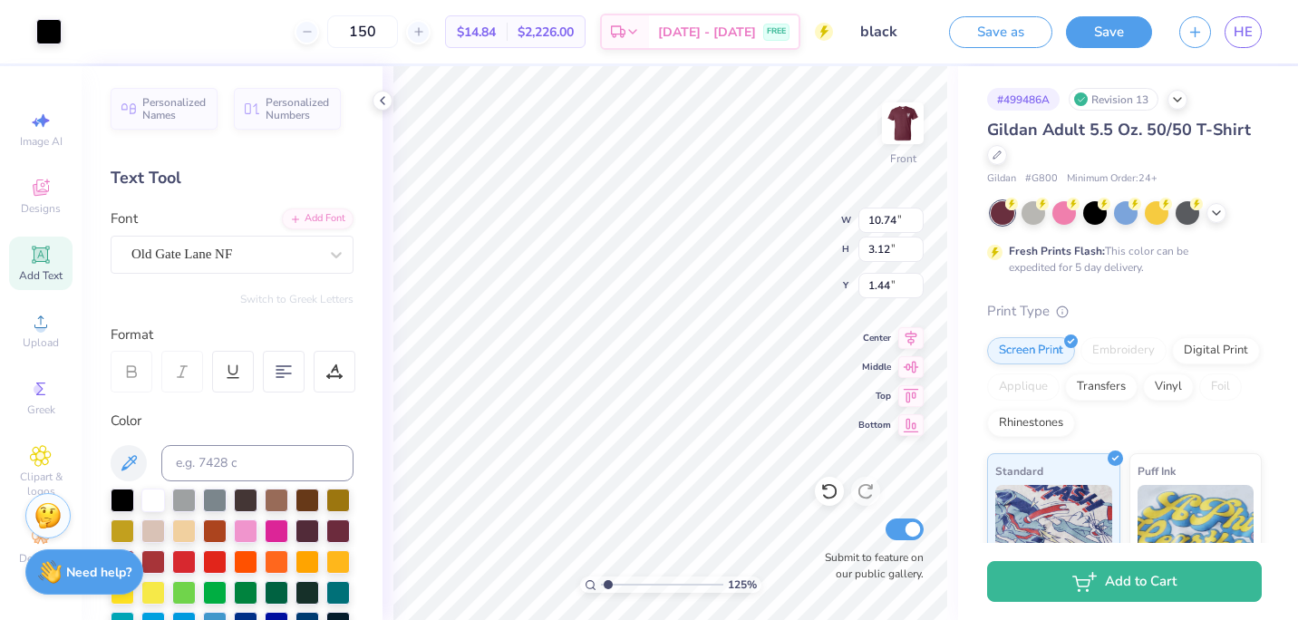
type input "3.82"
type input "1.2517602641051"
type input "1.48"
click at [150, 487] on div at bounding box center [153, 499] width 24 height 24
click at [53, 33] on div at bounding box center [48, 29] width 25 height 25
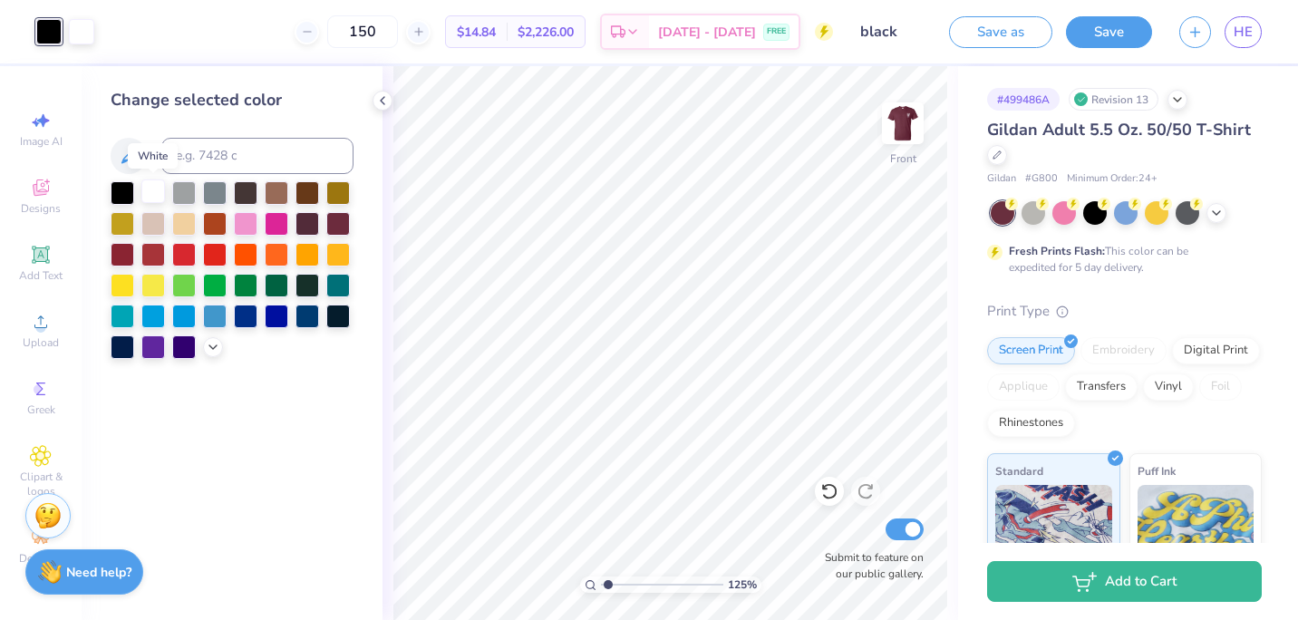
click at [155, 193] on div at bounding box center [153, 191] width 24 height 24
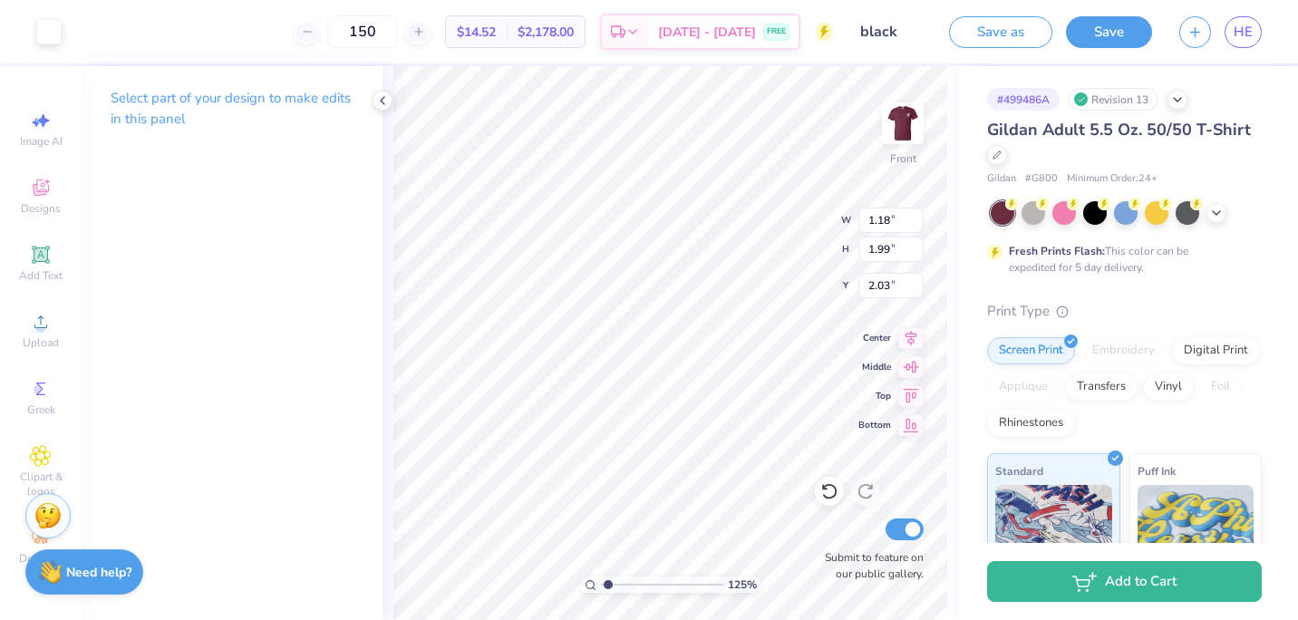
type input "1.2517602641051"
type input "1.18"
type input "1.99"
type input "2.03"
type input "1.2517602641051"
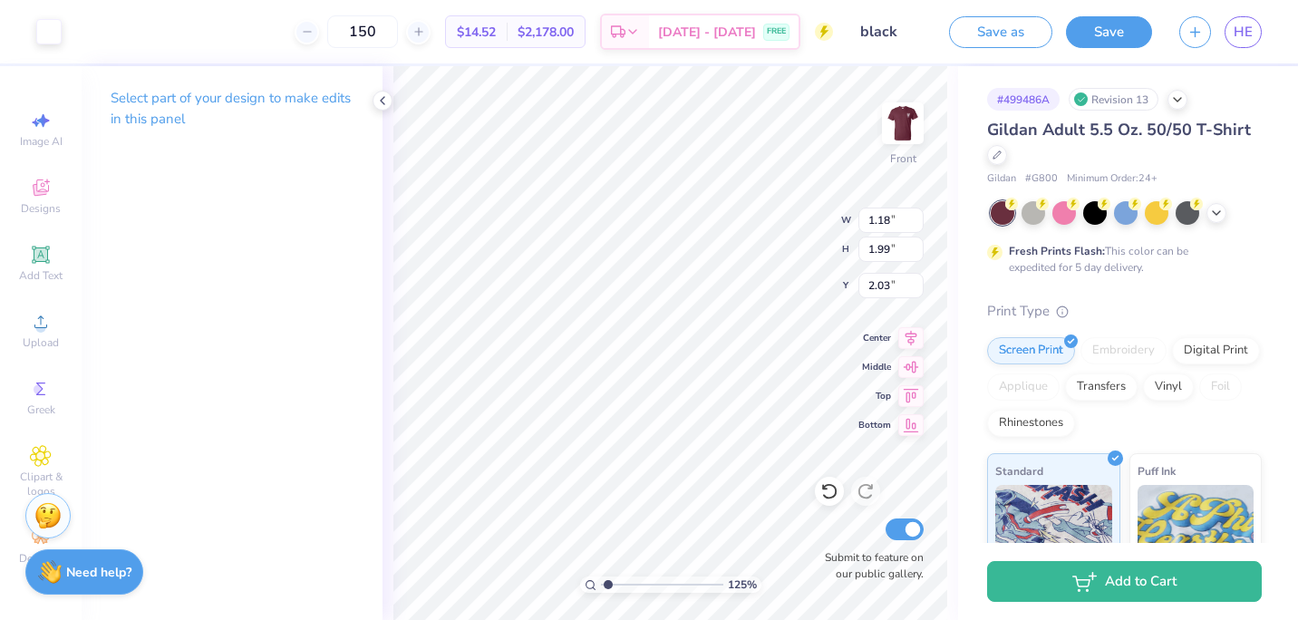
type input "1.04"
type input "1.92"
type input "1.58"
click at [1089, 24] on button "Save" at bounding box center [1109, 30] width 86 height 32
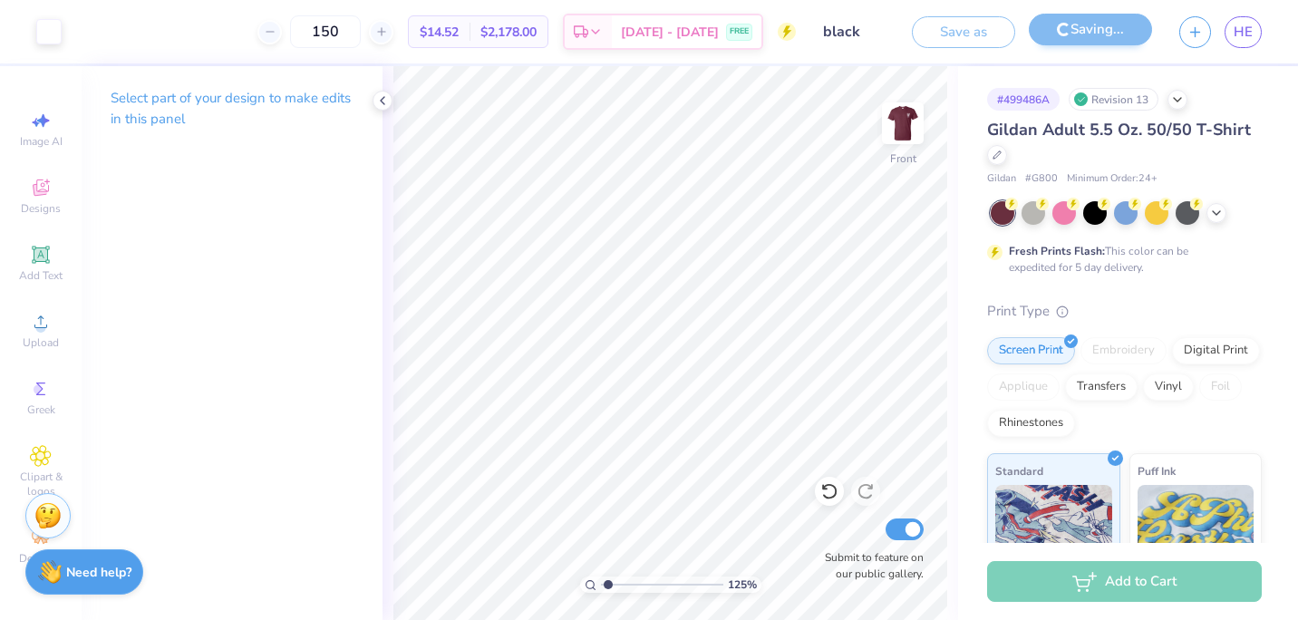
type input "1.2517602641051"
